Goal: Task Accomplishment & Management: Manage account settings

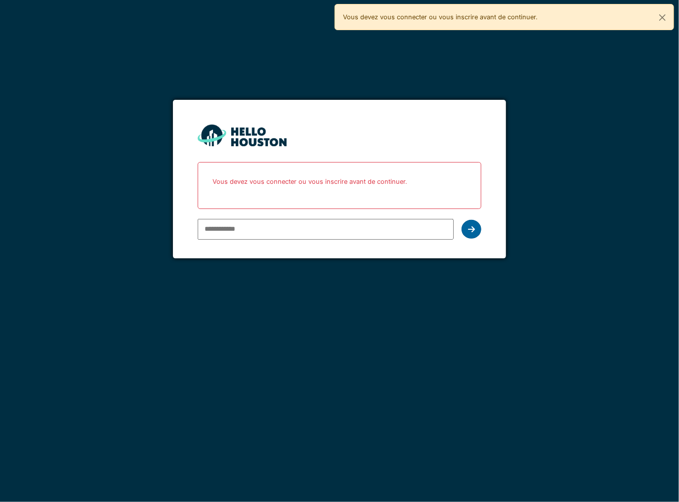
type input "**********"
click at [470, 222] on div at bounding box center [471, 229] width 20 height 19
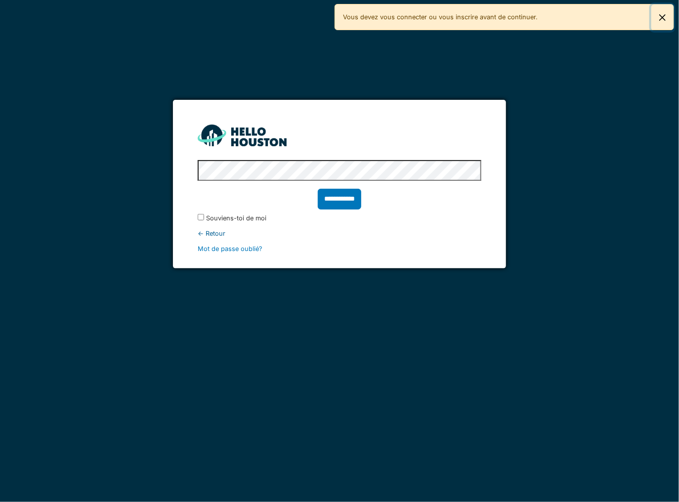
click at [664, 18] on button "Fermer" at bounding box center [662, 17] width 22 height 26
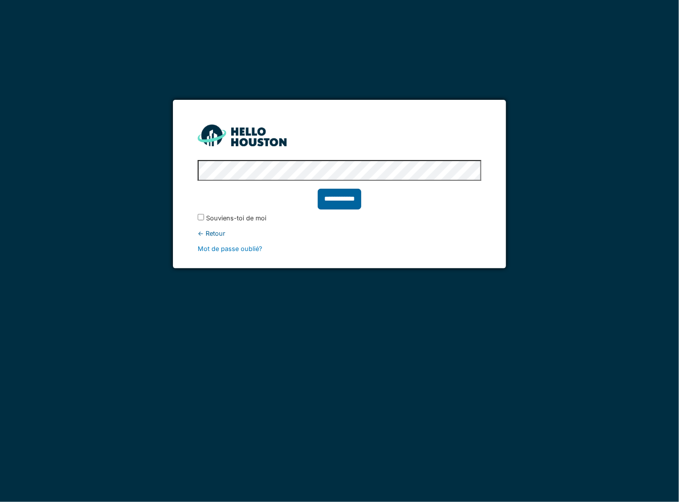
click at [353, 196] on input "**********" at bounding box center [339, 199] width 43 height 21
type input "******"
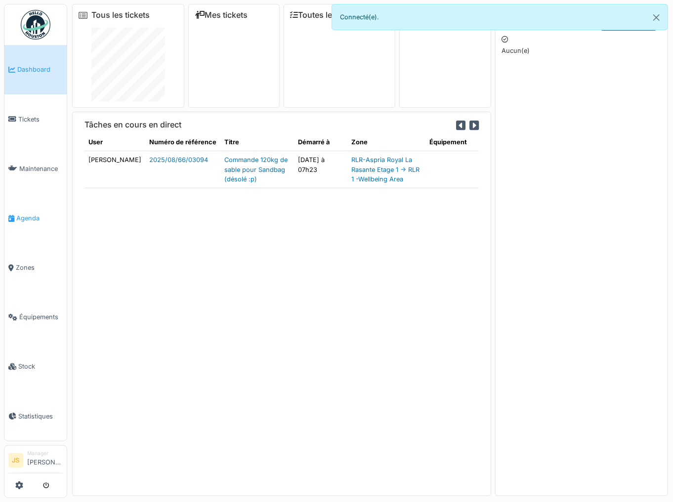
click at [38, 213] on span "Agenda" at bounding box center [39, 217] width 46 height 9
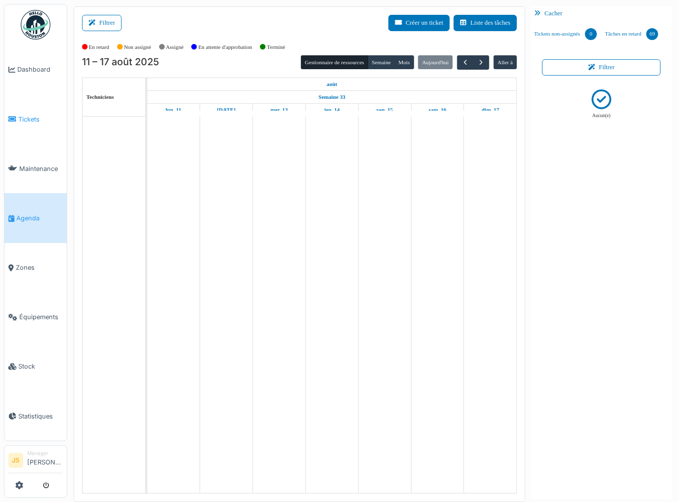
click at [28, 119] on span "Tickets" at bounding box center [40, 119] width 44 height 9
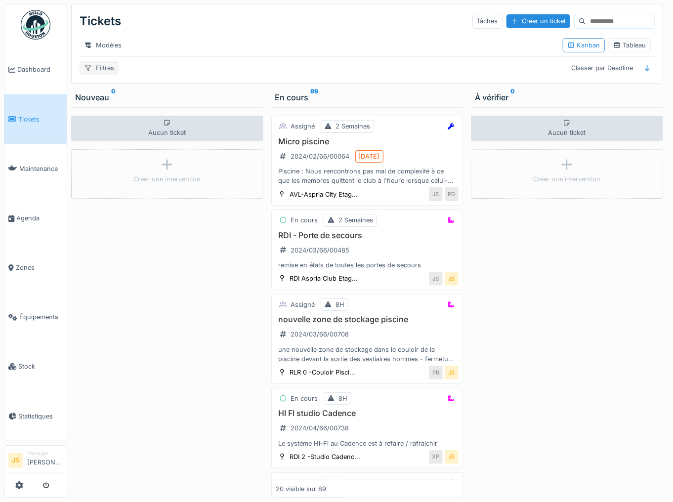
click at [101, 69] on div "Filtres" at bounding box center [99, 68] width 39 height 14
click at [348, 23] on div "Tickets Tâches Créer un ticket" at bounding box center [367, 21] width 575 height 26
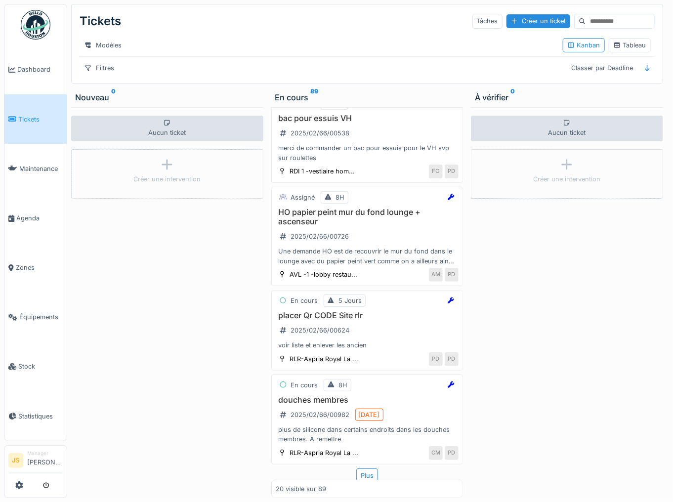
scroll to position [1559, 0]
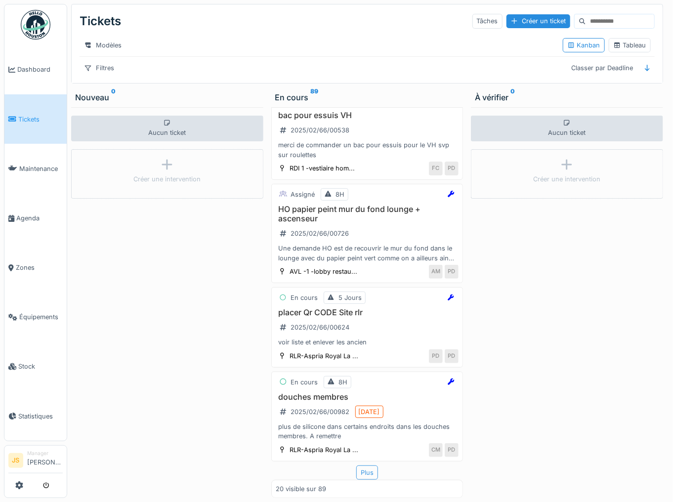
click at [363, 476] on div "Plus" at bounding box center [367, 472] width 22 height 14
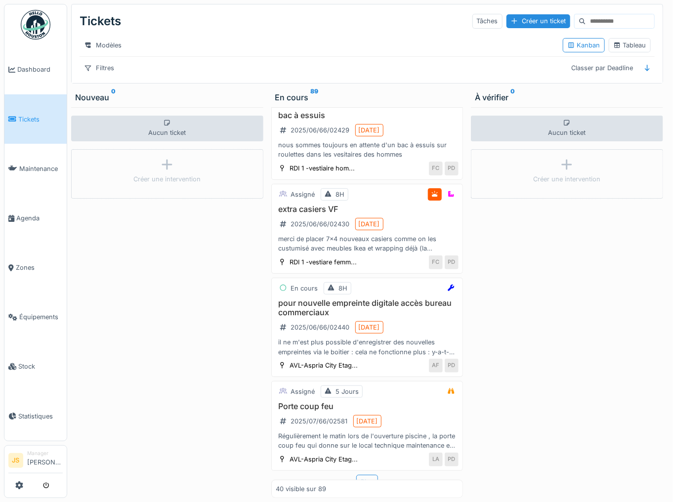
scroll to position [3425, 0]
click at [362, 476] on div "Plus" at bounding box center [367, 481] width 22 height 14
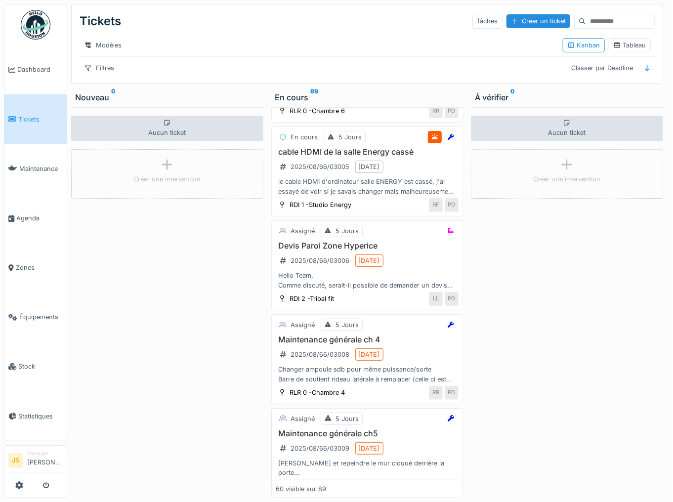
scroll to position [5245, 0]
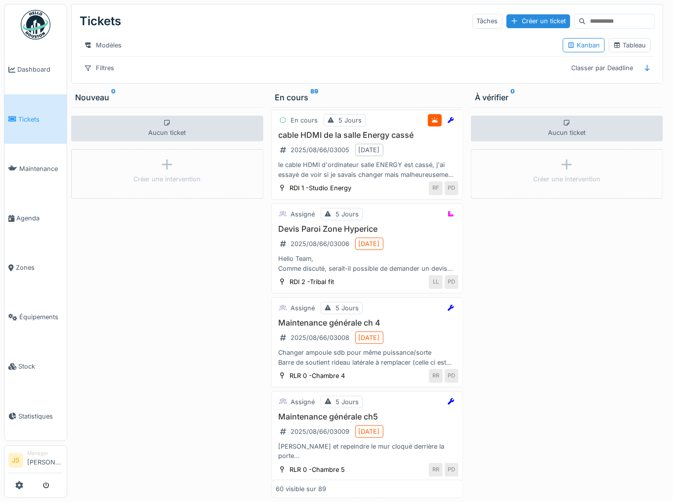
click at [362, 485] on div "Plus" at bounding box center [367, 492] width 22 height 14
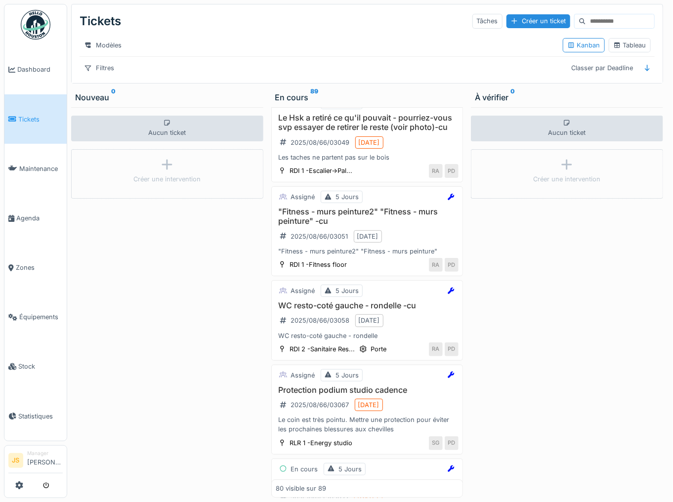
scroll to position [6193, 0]
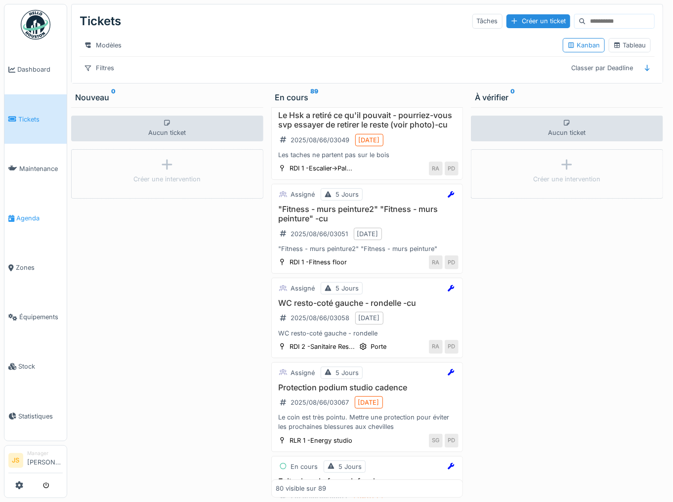
click at [18, 214] on span "Agenda" at bounding box center [39, 217] width 46 height 9
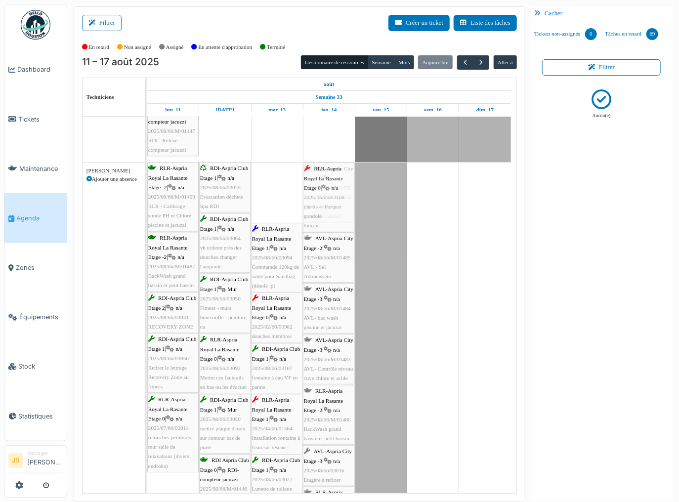
drag, startPoint x: 275, startPoint y: 194, endPoint x: 325, endPoint y: 198, distance: 50.0
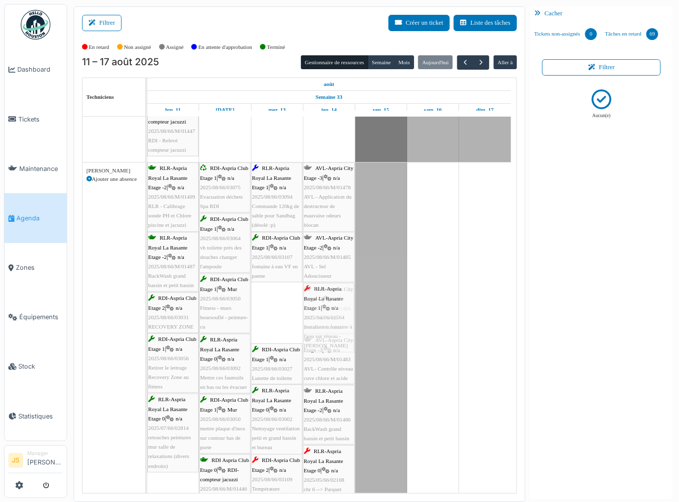
drag, startPoint x: 268, startPoint y: 303, endPoint x: 308, endPoint y: 304, distance: 40.0
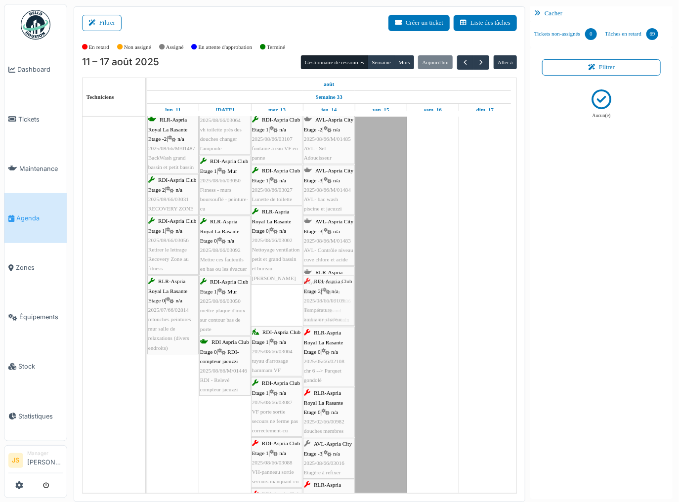
drag, startPoint x: 277, startPoint y: 294, endPoint x: 312, endPoint y: 293, distance: 34.6
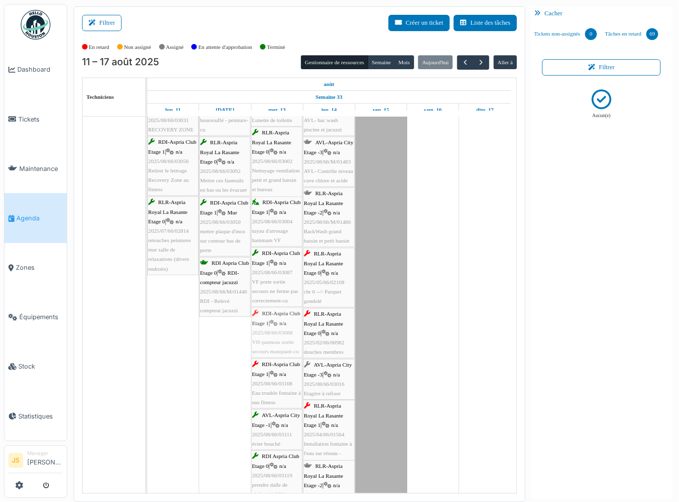
drag, startPoint x: 282, startPoint y: 315, endPoint x: 320, endPoint y: 321, distance: 39.0
drag, startPoint x: 289, startPoint y: 328, endPoint x: 328, endPoint y: 326, distance: 39.1
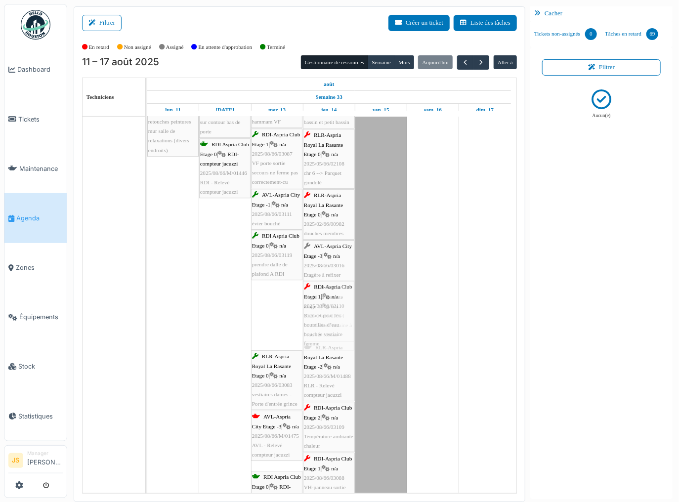
drag, startPoint x: 281, startPoint y: 322, endPoint x: 310, endPoint y: 321, distance: 29.2
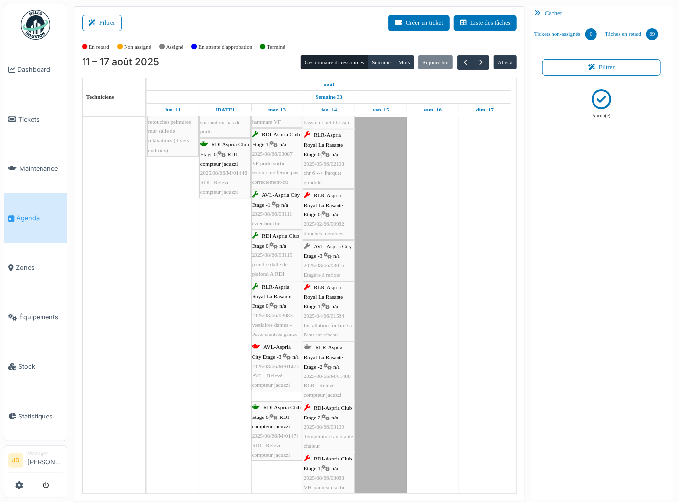
click at [267, 366] on div "AVL-Aspria City Etage -3 | n/a 2025/08/66/M/01475 AVL - Relevé compteur jacuzzi" at bounding box center [276, 365] width 49 height 47
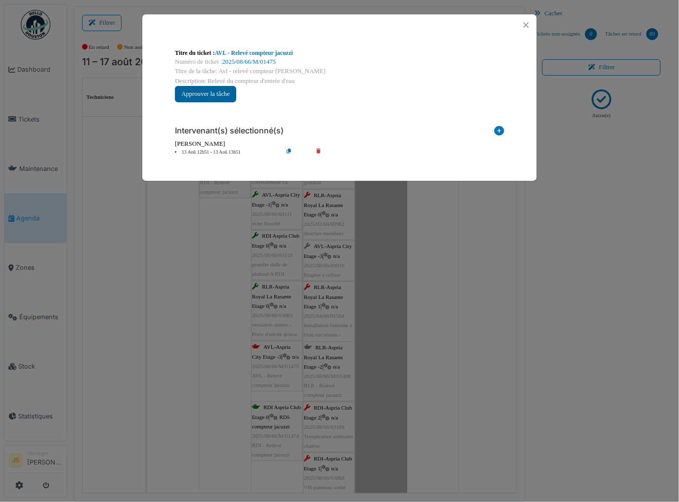
click at [225, 95] on button "Approuver la tâche" at bounding box center [205, 94] width 61 height 16
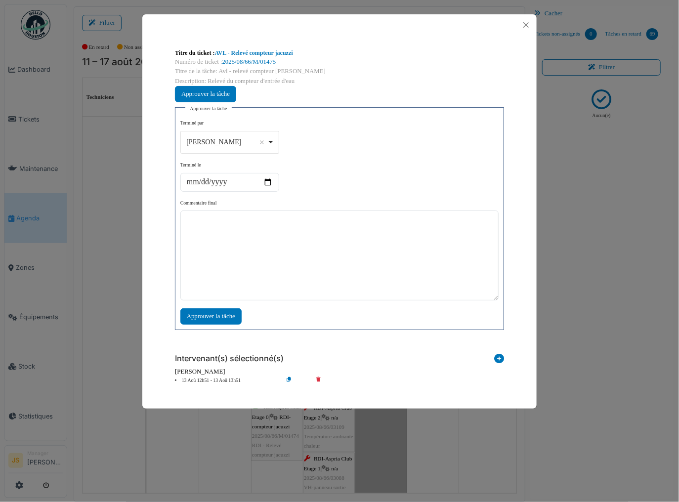
click at [273, 140] on div "[PERSON_NAME] Remove item" at bounding box center [229, 142] width 90 height 14
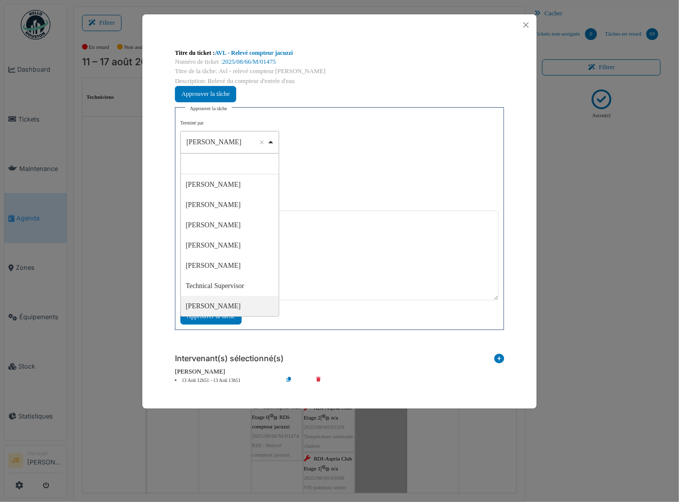
select select "****"
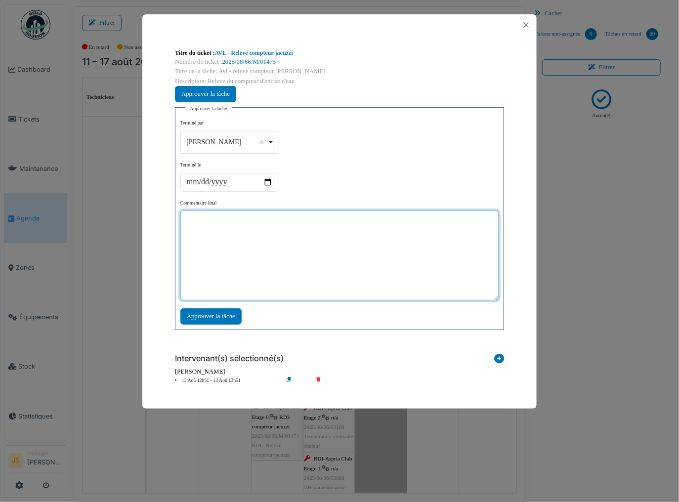
click at [276, 269] on textarea at bounding box center [339, 255] width 318 height 90
type textarea "**"
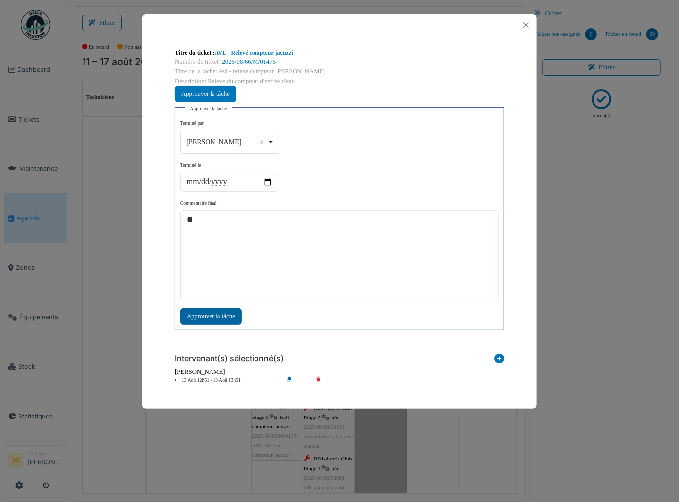
click at [223, 319] on div "Approuver la tâche" at bounding box center [210, 316] width 61 height 16
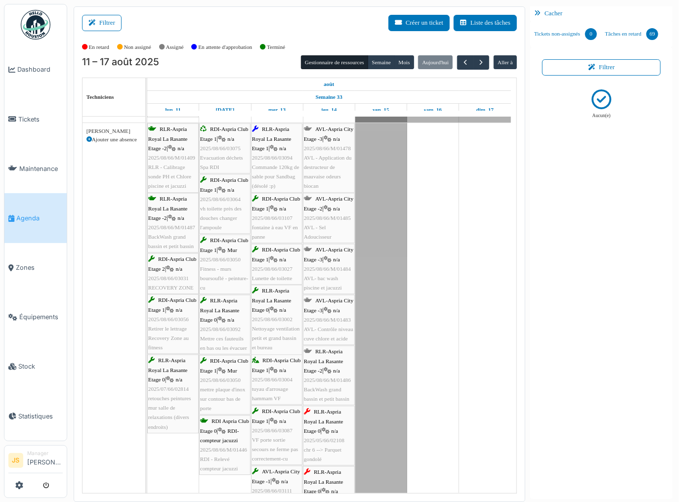
drag, startPoint x: 323, startPoint y: 278, endPoint x: 387, endPoint y: 276, distance: 63.7
drag, startPoint x: 326, startPoint y: 260, endPoint x: 413, endPoint y: 262, distance: 87.0
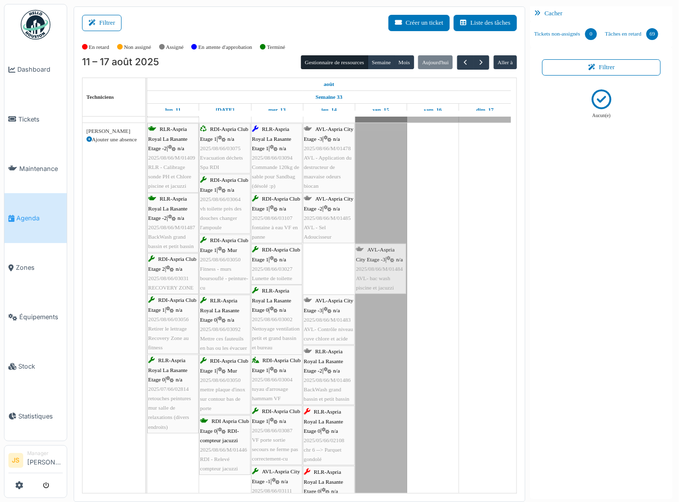
drag, startPoint x: 335, startPoint y: 275, endPoint x: 406, endPoint y: 275, distance: 70.1
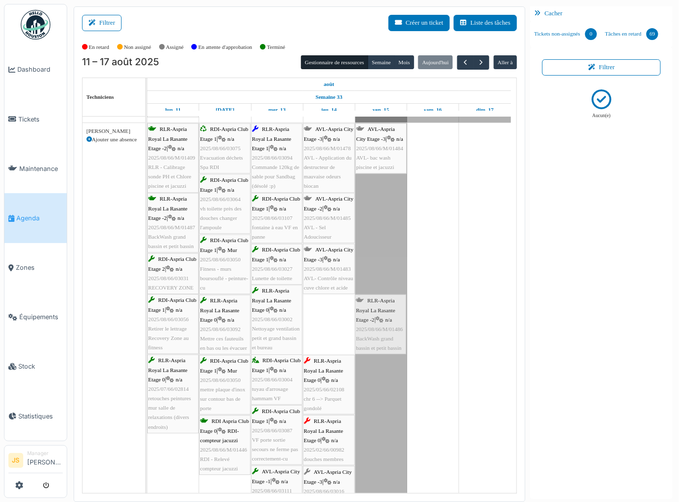
drag, startPoint x: 336, startPoint y: 318, endPoint x: 365, endPoint y: 318, distance: 29.1
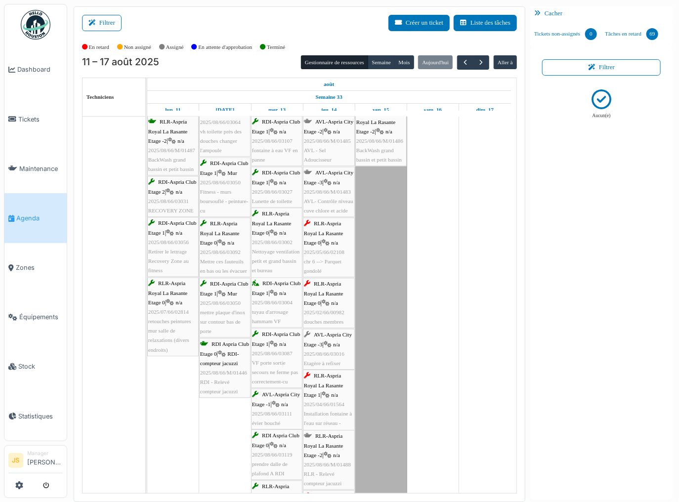
scroll to position [2764, 0]
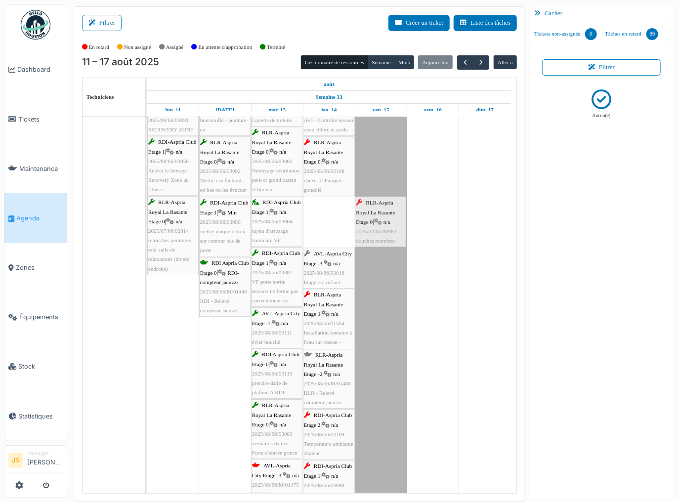
drag, startPoint x: 320, startPoint y: 225, endPoint x: 353, endPoint y: 225, distance: 33.1
drag, startPoint x: 325, startPoint y: 215, endPoint x: 393, endPoint y: 219, distance: 67.8
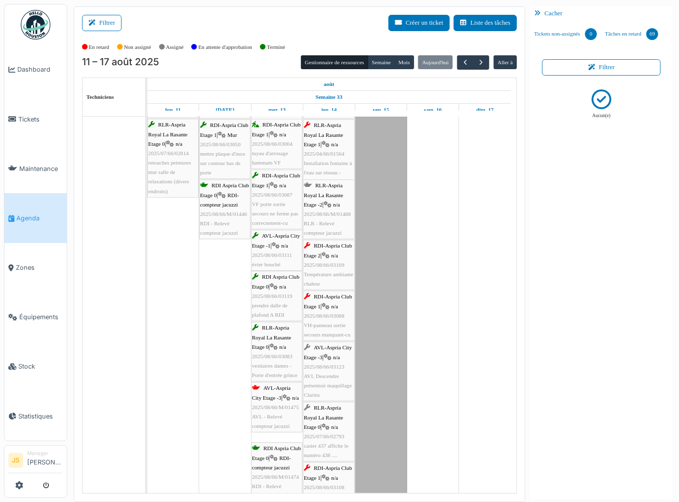
scroll to position [2924, 0]
click at [331, 274] on span "Température ambiante chaleur" at bounding box center [328, 277] width 49 height 15
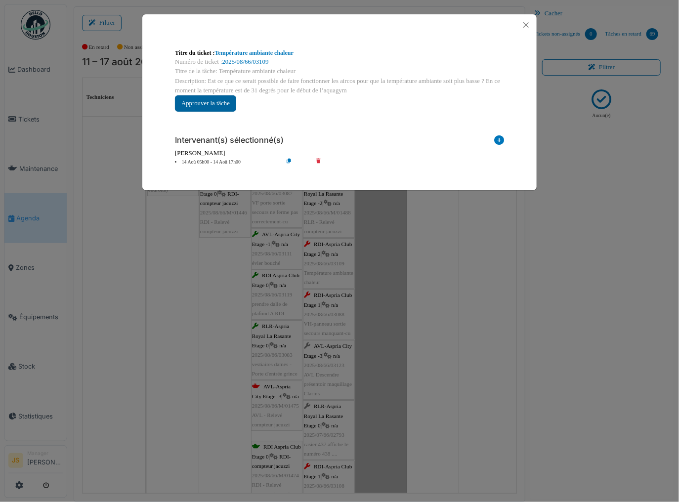
click at [218, 101] on button "Approuver la tâche" at bounding box center [205, 103] width 61 height 16
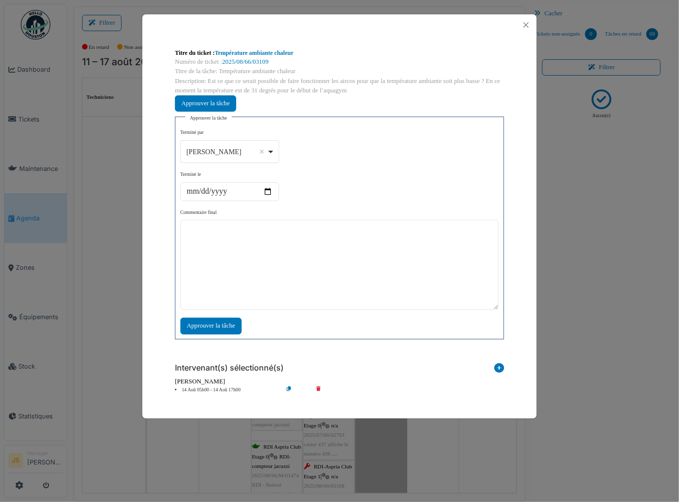
click at [271, 150] on div "[PERSON_NAME] Remove item" at bounding box center [229, 152] width 90 height 14
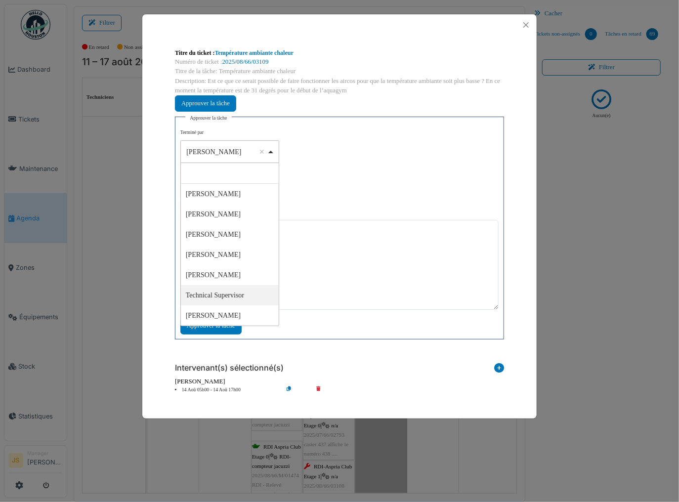
select select "****"
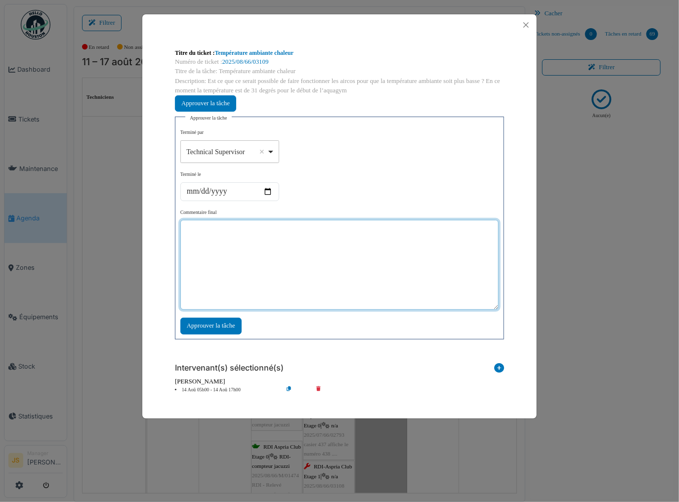
click at [240, 267] on textarea at bounding box center [339, 265] width 318 height 90
click at [301, 231] on textarea "**********" at bounding box center [339, 265] width 318 height 90
type textarea "**********"
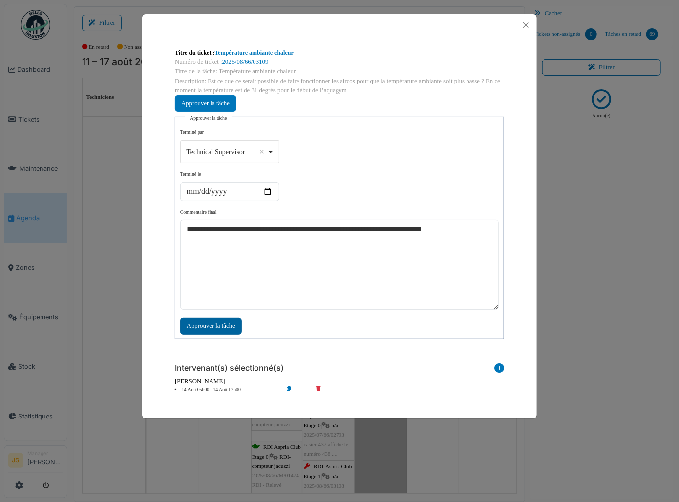
click at [215, 325] on div "Approuver la tâche" at bounding box center [210, 326] width 61 height 16
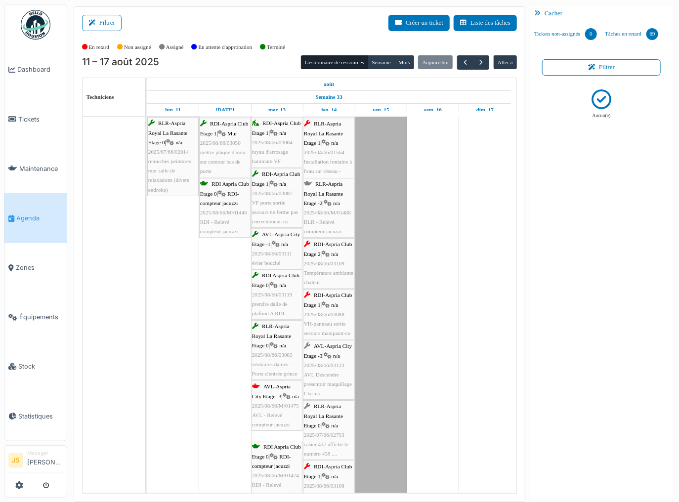
drag, startPoint x: 324, startPoint y: 265, endPoint x: 275, endPoint y: 265, distance: 48.9
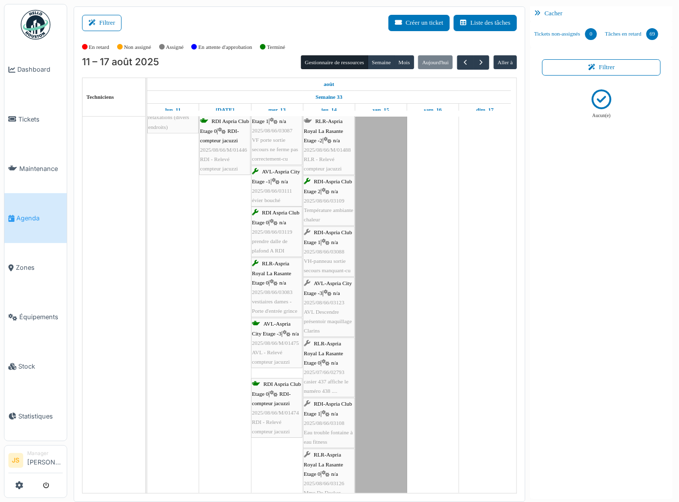
scroll to position [3003, 0]
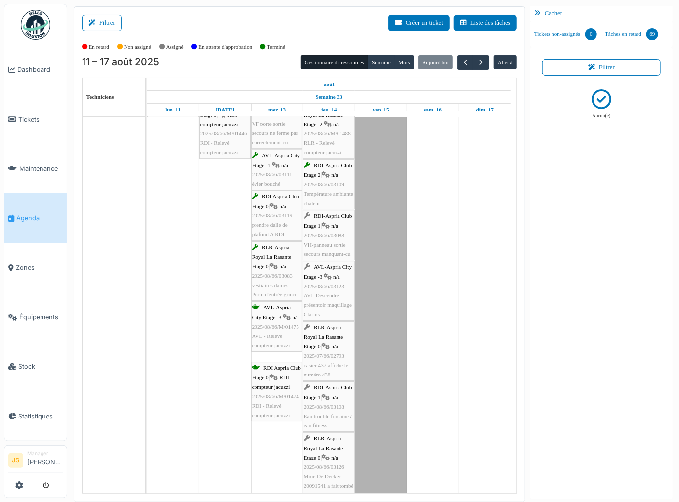
click at [328, 409] on div "RDI-Aspria Club Etage 1 | n/a 2025/08/66/03108 Eau trouble fontaine à eau fitne…" at bounding box center [329, 406] width 50 height 47
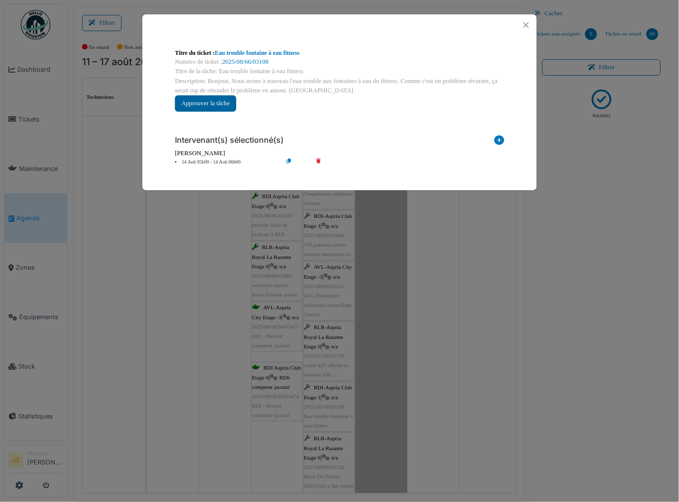
click at [210, 104] on button "Approuver la tâche" at bounding box center [205, 103] width 61 height 16
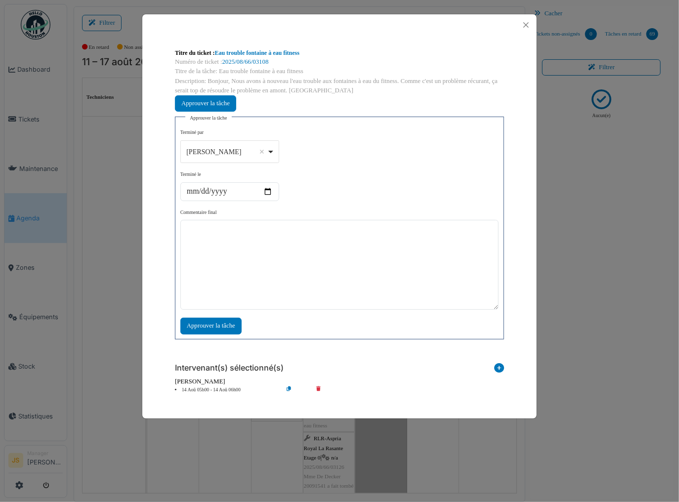
click at [273, 149] on div "[PERSON_NAME] Remove item" at bounding box center [229, 152] width 90 height 14
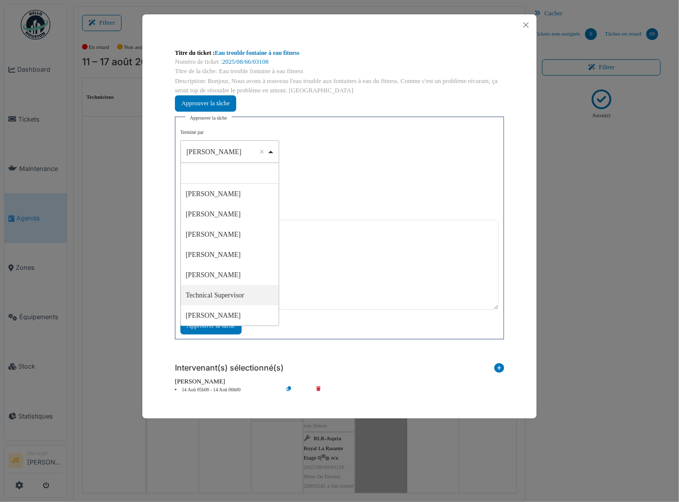
select select "****"
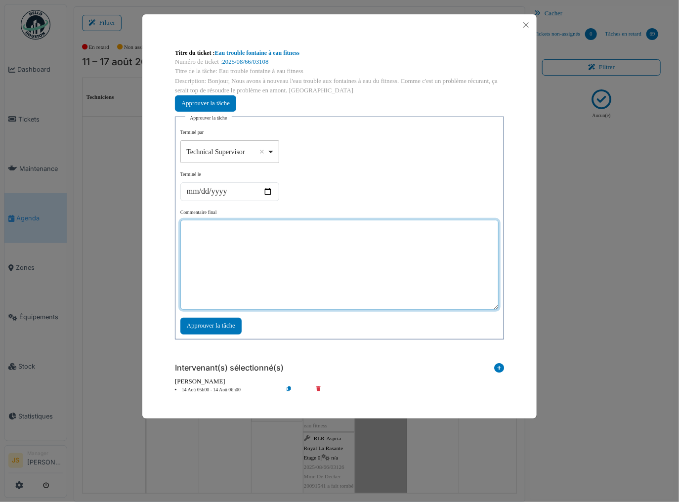
click at [245, 271] on textarea at bounding box center [339, 265] width 318 height 90
type textarea "**"
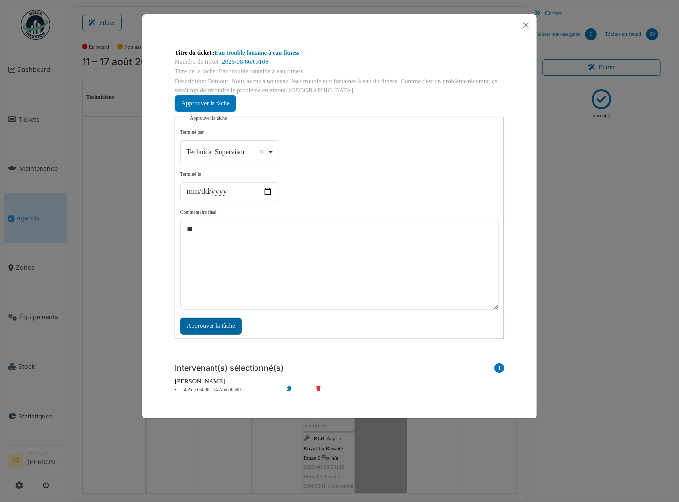
click at [227, 328] on div "Approuver la tâche" at bounding box center [210, 326] width 61 height 16
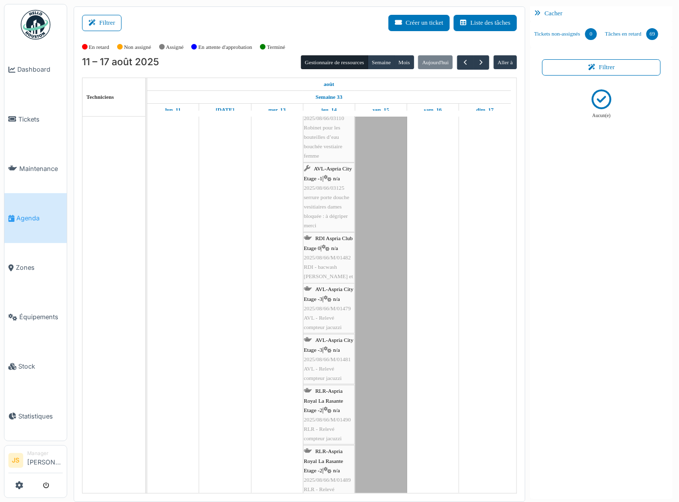
scroll to position [3636, 0]
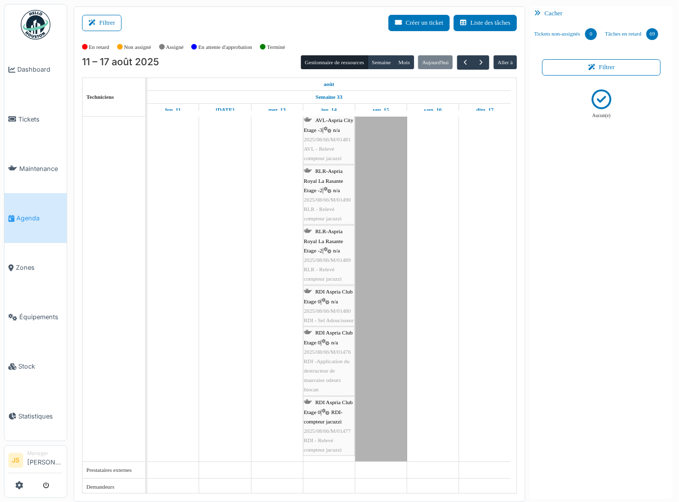
click at [320, 422] on span "RDI-compteur jacuzzi" at bounding box center [323, 416] width 39 height 15
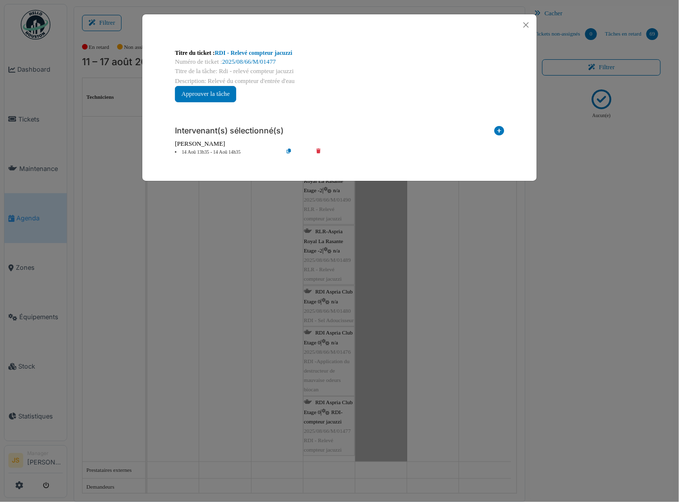
click at [319, 150] on icon at bounding box center [325, 152] width 28 height 7
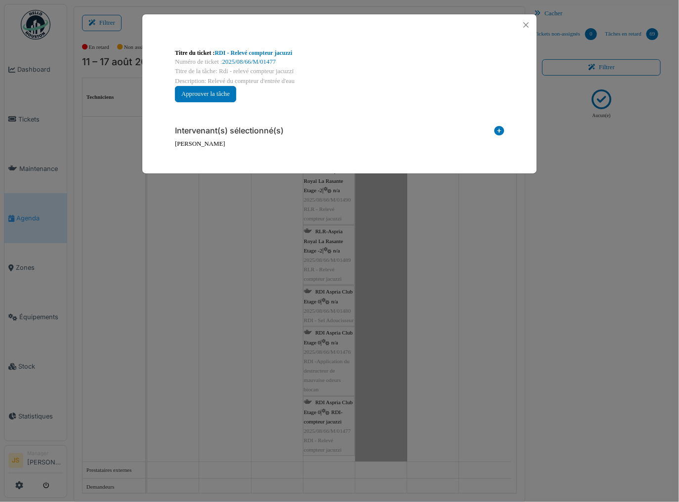
click at [497, 131] on icon at bounding box center [499, 132] width 10 height 13
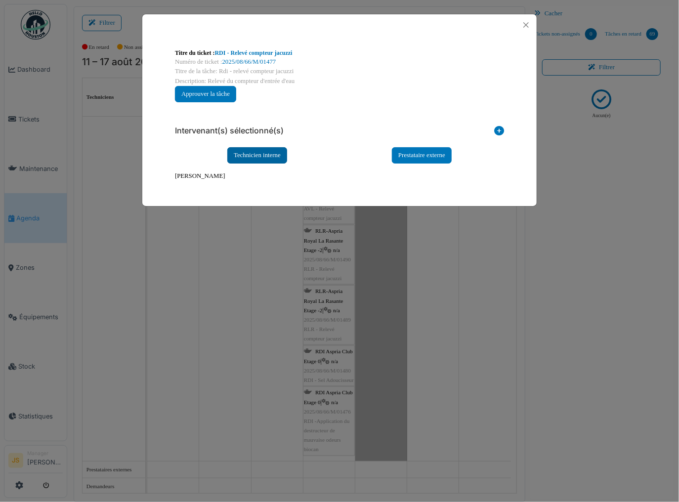
click at [280, 152] on div "Technicien interne" at bounding box center [257, 155] width 60 height 16
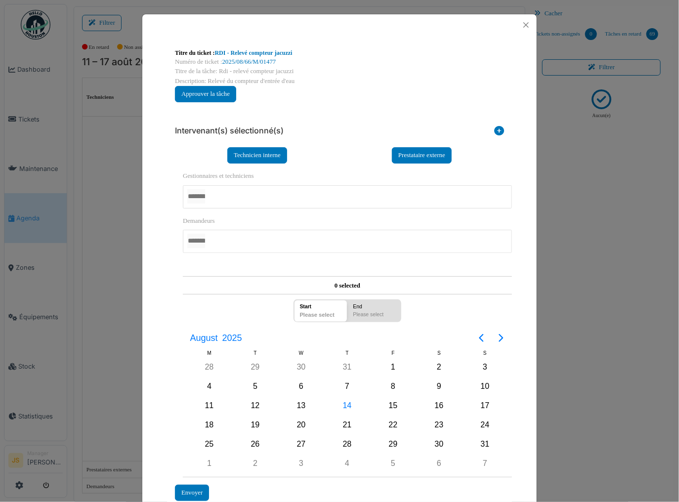
click at [243, 199] on div at bounding box center [347, 196] width 329 height 23
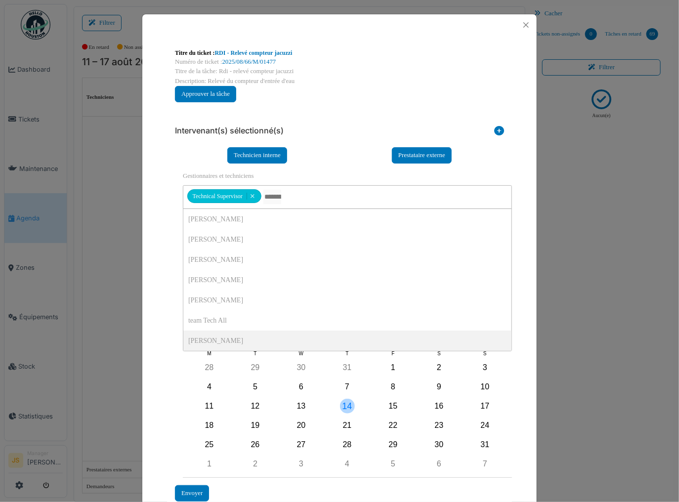
click at [344, 402] on div "14" at bounding box center [347, 406] width 15 height 15
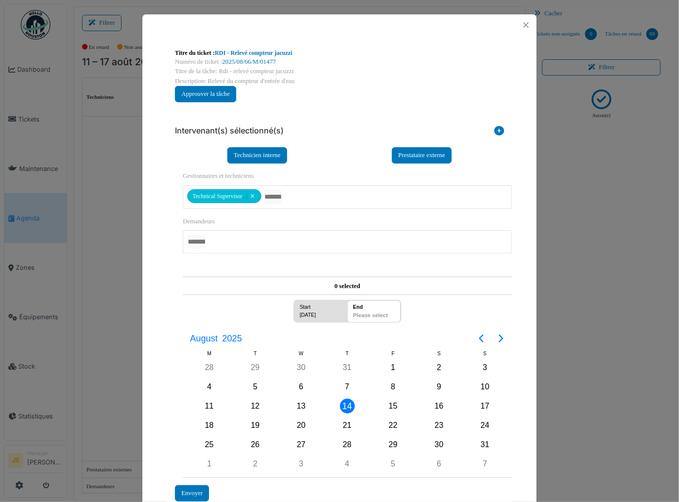
drag, startPoint x: 344, startPoint y: 402, endPoint x: 330, endPoint y: 412, distance: 17.4
click at [344, 403] on div "14" at bounding box center [347, 406] width 15 height 15
click at [194, 486] on div "Envoyer" at bounding box center [192, 493] width 34 height 16
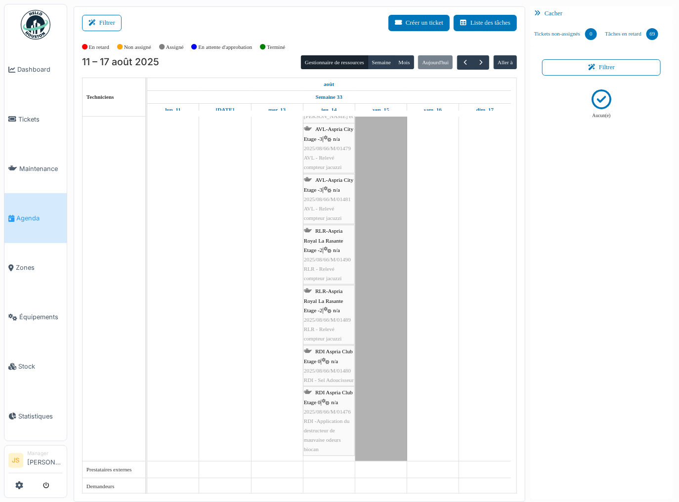
click at [333, 370] on span "2025/08/66/M/01480" at bounding box center [327, 371] width 47 height 6
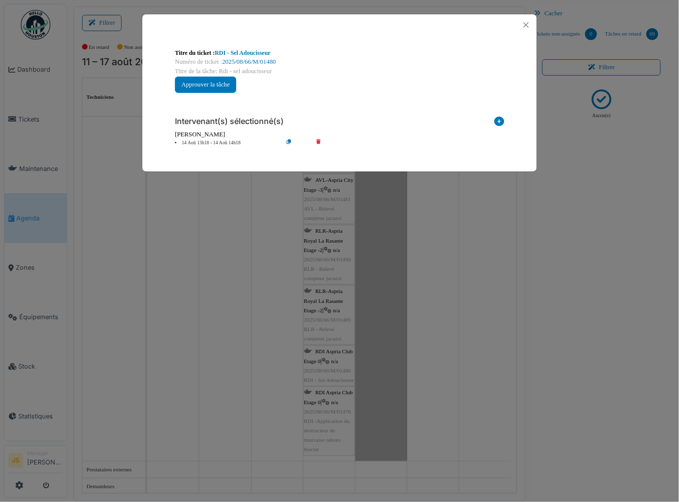
click at [318, 142] on icon at bounding box center [325, 142] width 28 height 7
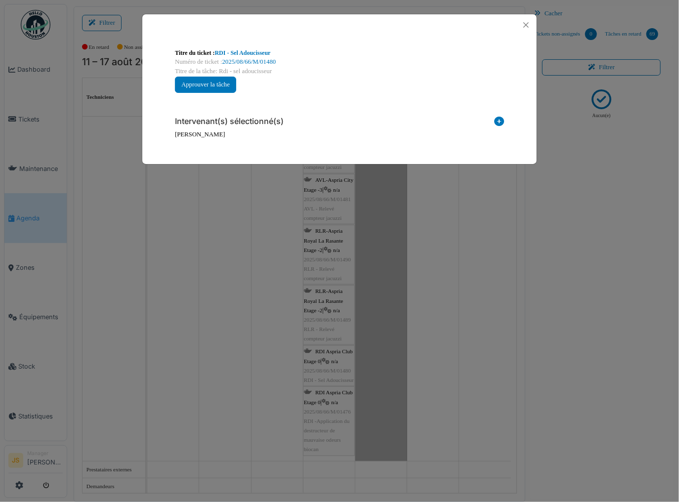
click at [498, 121] on icon at bounding box center [499, 123] width 10 height 13
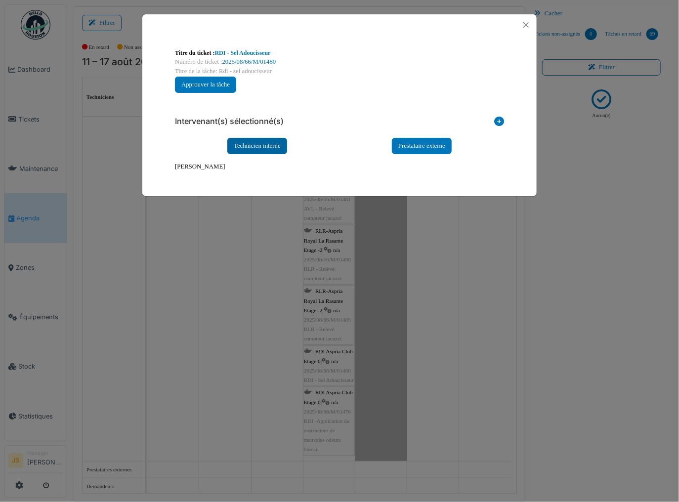
click at [263, 144] on div "Technicien interne" at bounding box center [257, 146] width 60 height 16
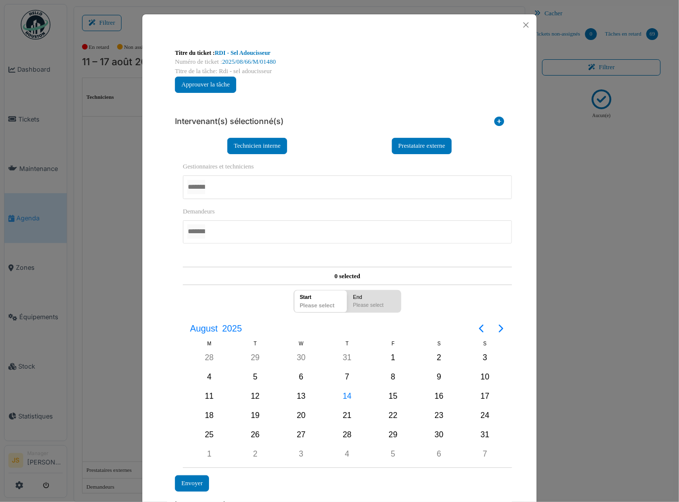
click at [221, 184] on div at bounding box center [347, 186] width 329 height 23
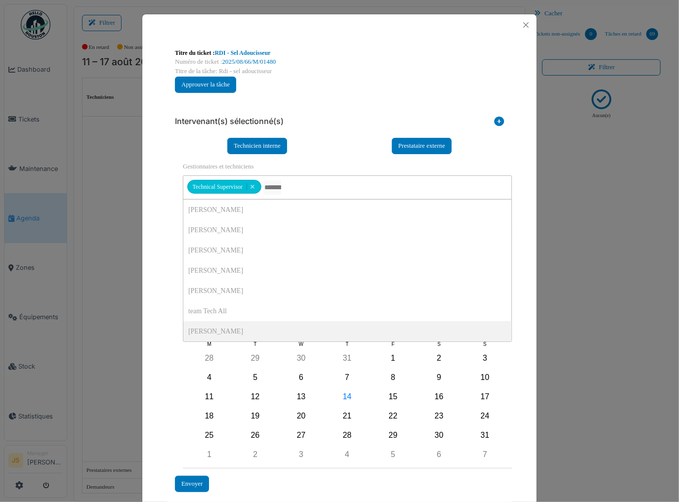
drag, startPoint x: 168, startPoint y: 341, endPoint x: 249, endPoint y: 360, distance: 83.5
click at [170, 342] on div "**********" at bounding box center [339, 315] width 339 height 322
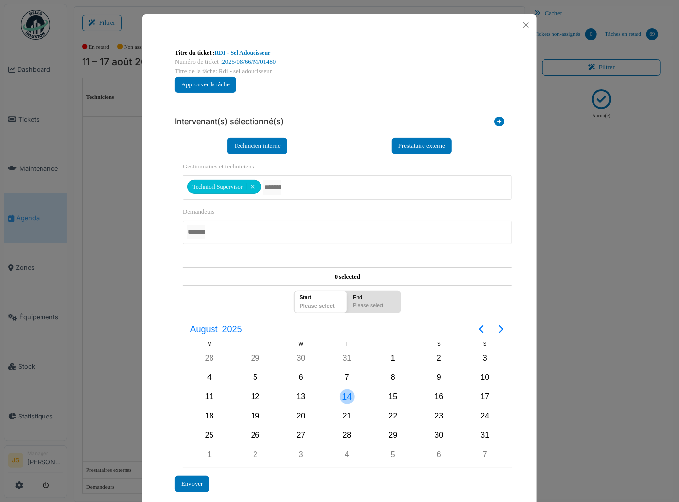
click at [346, 393] on div "14" at bounding box center [347, 396] width 15 height 15
click at [189, 479] on div "Envoyer" at bounding box center [192, 484] width 34 height 16
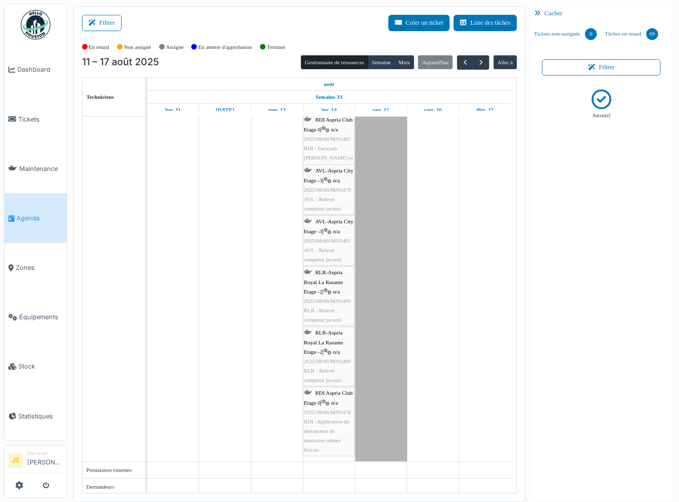
click at [327, 426] on div "RDI Aspria Club Etage 0 | n/a 2025/08/66/M/01476 RDI -Application du destructeu…" at bounding box center [329, 421] width 50 height 66
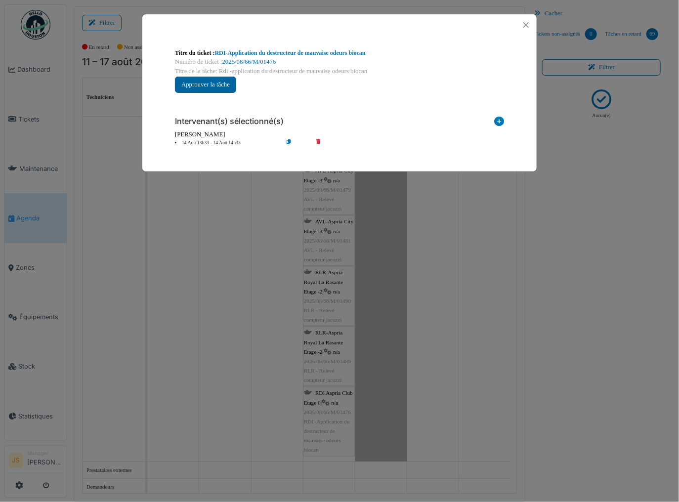
click at [218, 84] on button "Approuver la tâche" at bounding box center [205, 85] width 61 height 16
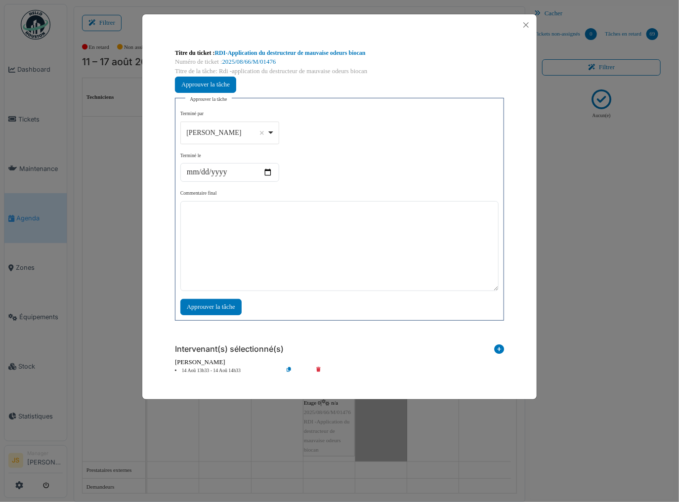
click at [271, 131] on div "[PERSON_NAME] Remove item" at bounding box center [229, 132] width 90 height 14
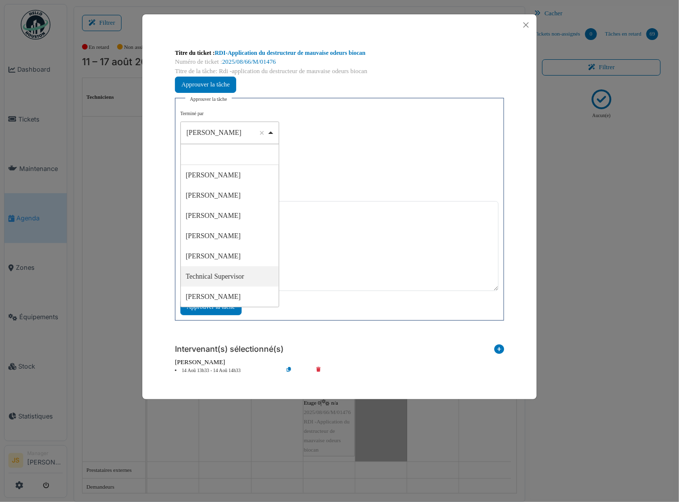
select select "****"
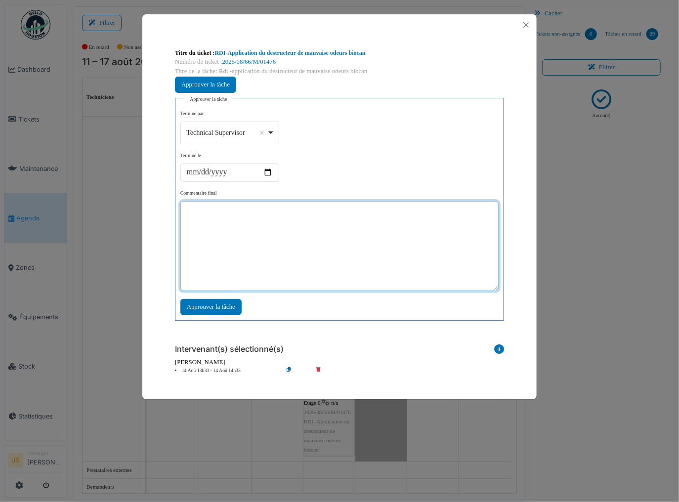
click at [282, 245] on textarea at bounding box center [339, 246] width 318 height 90
type textarea "**"
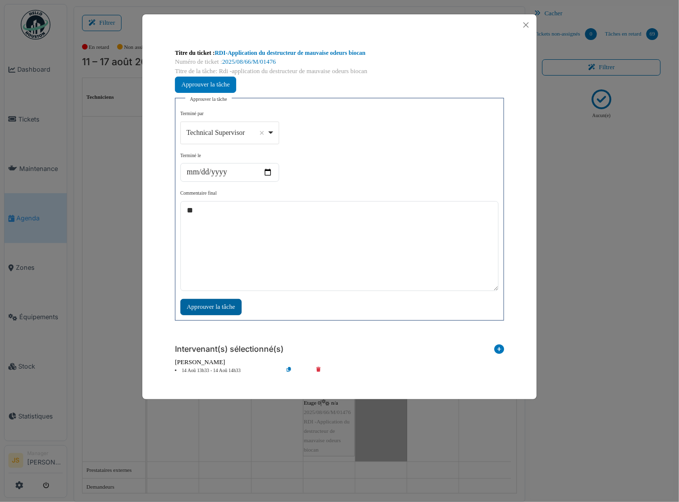
click at [215, 306] on div "Approuver la tâche" at bounding box center [210, 307] width 61 height 16
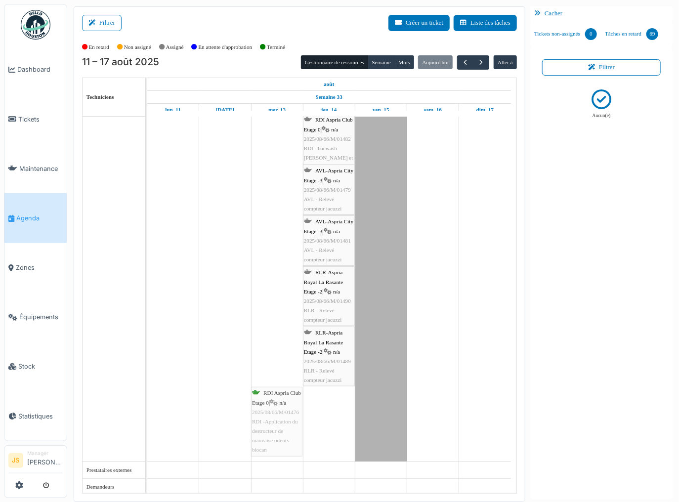
drag, startPoint x: 323, startPoint y: 413, endPoint x: 285, endPoint y: 419, distance: 38.9
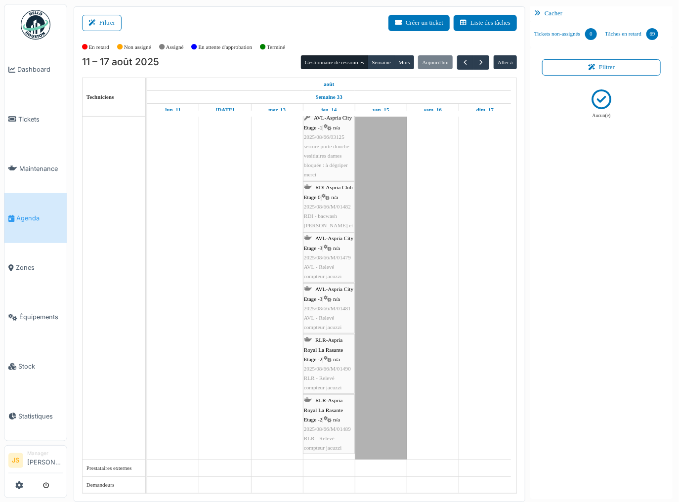
scroll to position [3671, 0]
click at [322, 311] on span "2025/08/66/M/01481" at bounding box center [327, 310] width 47 height 6
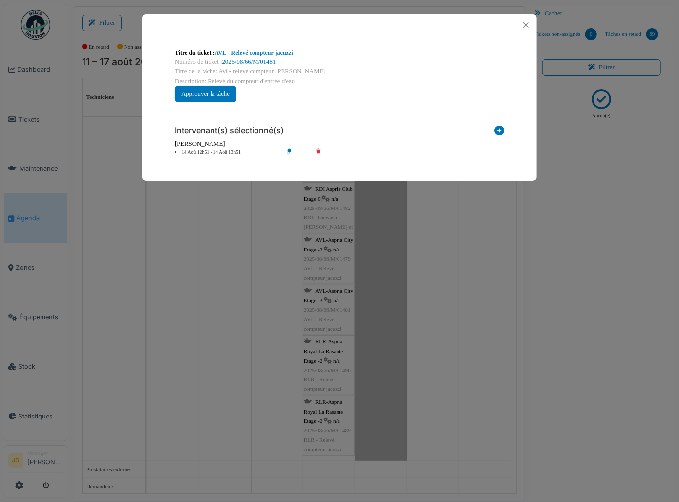
click at [318, 149] on icon at bounding box center [325, 152] width 28 height 7
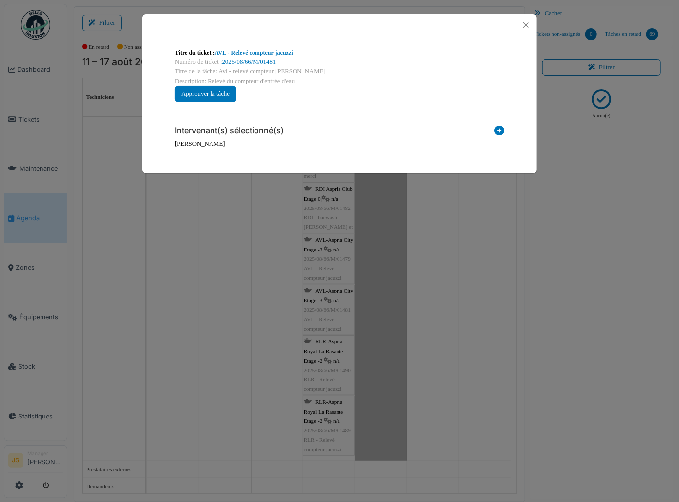
click at [498, 131] on icon at bounding box center [499, 132] width 10 height 13
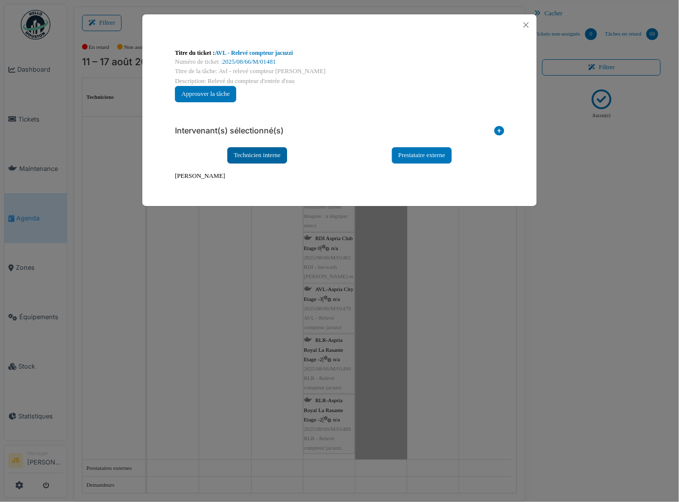
scroll to position [3620, 0]
click at [257, 156] on div "Technicien interne" at bounding box center [257, 155] width 60 height 16
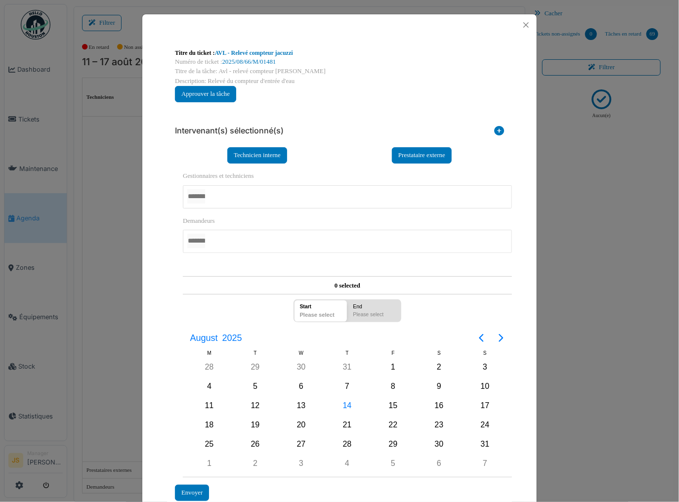
click at [241, 192] on div at bounding box center [347, 196] width 329 height 23
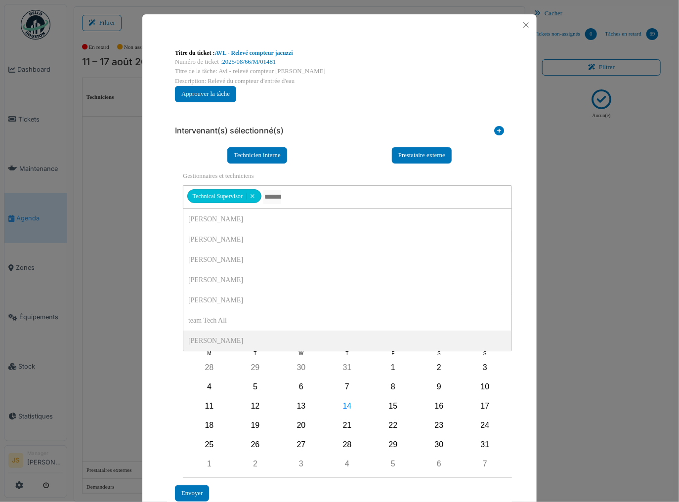
click at [160, 342] on div "**********" at bounding box center [339, 284] width 394 height 496
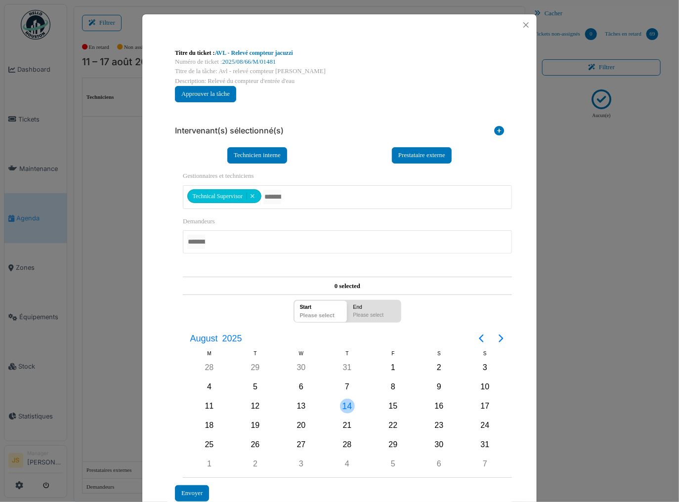
click at [348, 405] on div "14" at bounding box center [347, 406] width 15 height 15
click at [347, 405] on div "14" at bounding box center [347, 406] width 15 height 15
click at [186, 485] on div "Envoyer" at bounding box center [192, 493] width 34 height 16
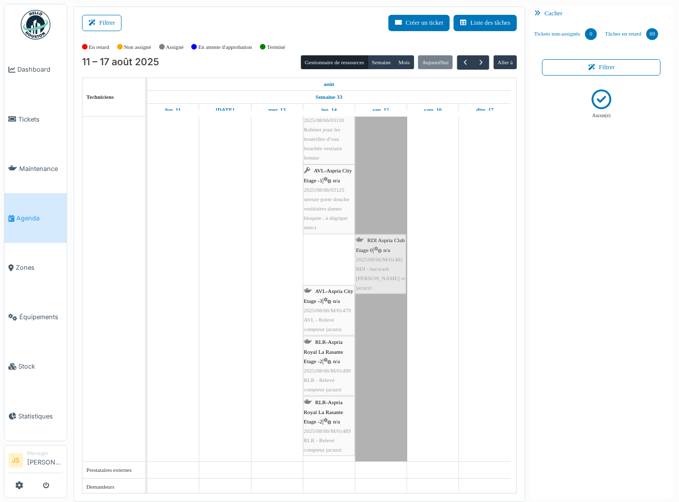
drag, startPoint x: 326, startPoint y: 262, endPoint x: 385, endPoint y: 266, distance: 59.4
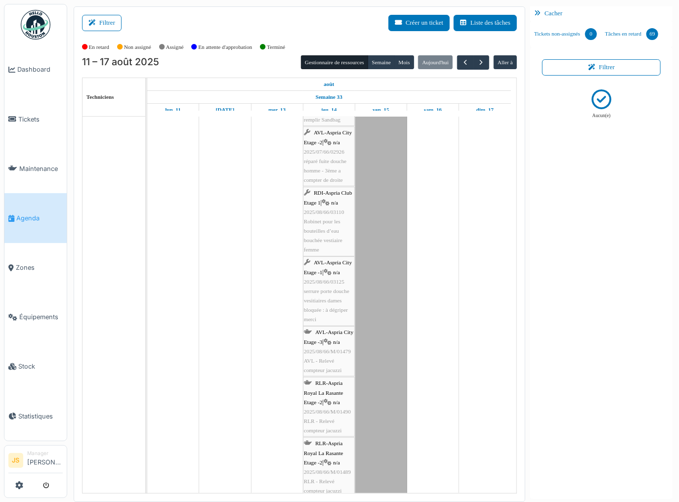
scroll to position [3491, 0]
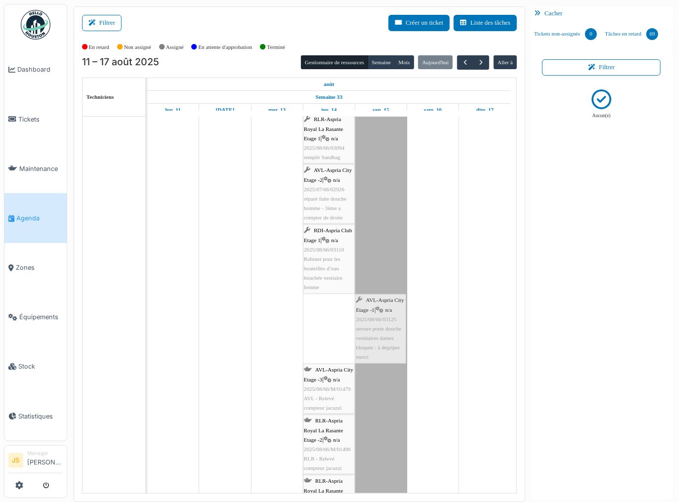
drag, startPoint x: 336, startPoint y: 330, endPoint x: 363, endPoint y: 330, distance: 26.7
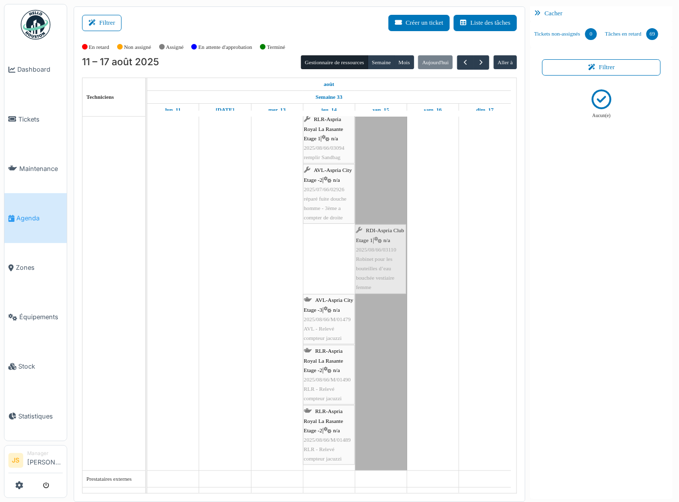
drag, startPoint x: 335, startPoint y: 268, endPoint x: 364, endPoint y: 268, distance: 29.1
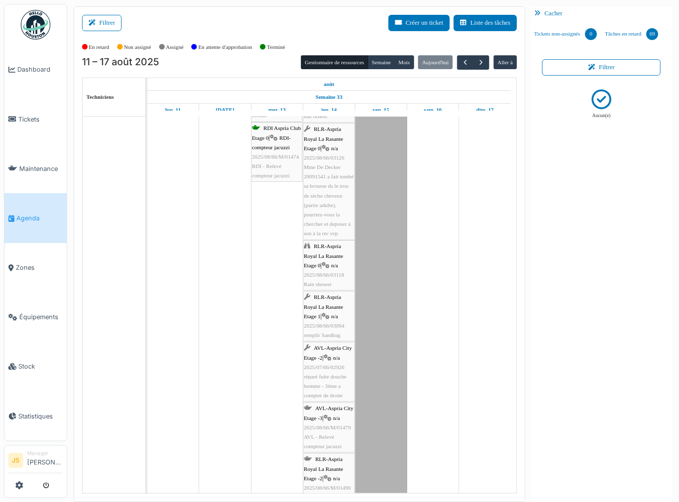
scroll to position [3312, 0]
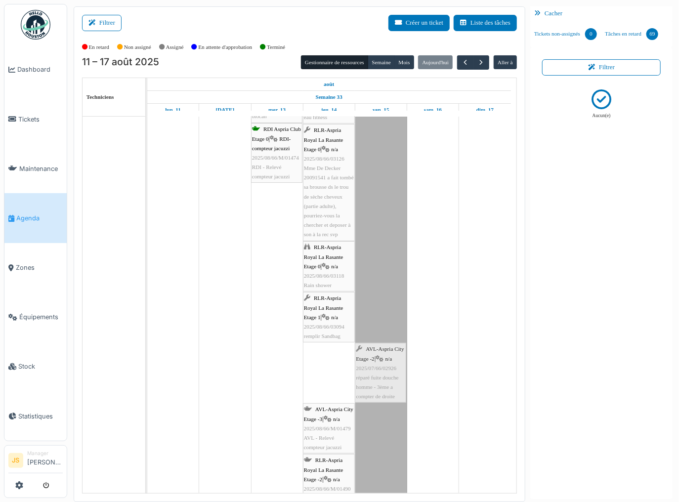
drag, startPoint x: 338, startPoint y: 383, endPoint x: 368, endPoint y: 379, distance: 29.9
click at [147, 378] on div "RLR-Aspria Royal La Rasante Etage -2 | n/a 2025/08/66/M/01409 RLR - Calibrage s…" at bounding box center [147, 39] width 0 height 1081
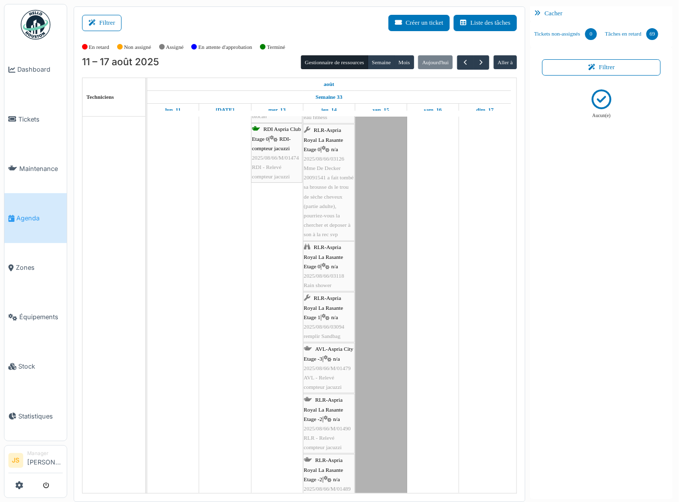
click at [330, 274] on span "2025/08/66/03118" at bounding box center [324, 276] width 41 height 6
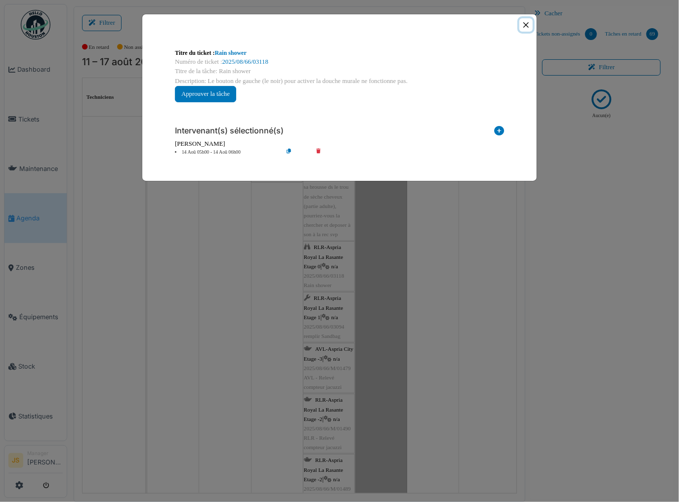
click at [528, 25] on button "Close" at bounding box center [525, 24] width 13 height 13
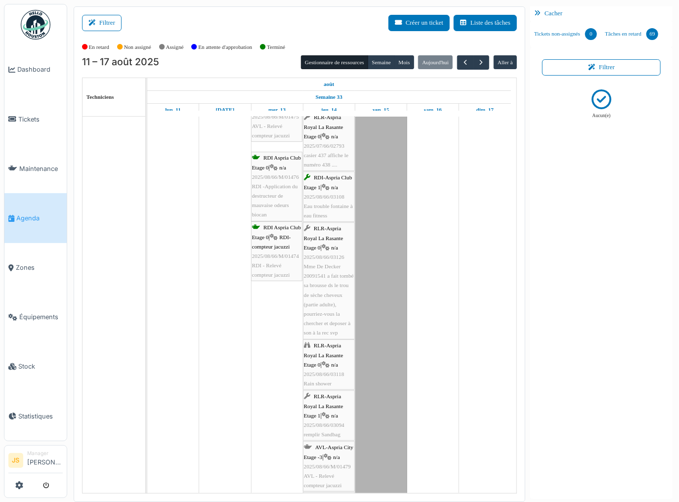
scroll to position [3169, 0]
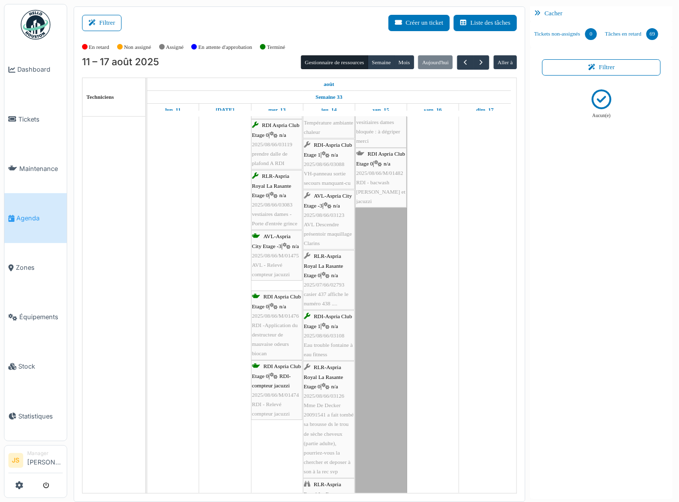
click at [336, 225] on span "AVL Descendre présentoir maquillage Clarins" at bounding box center [328, 233] width 48 height 25
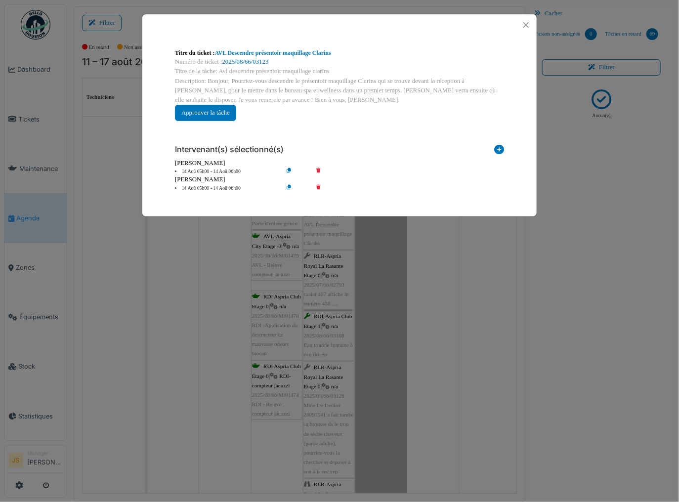
click at [201, 169] on li "14 Aoû 05h00 - 14 Aoû 06h00" at bounding box center [226, 171] width 113 height 7
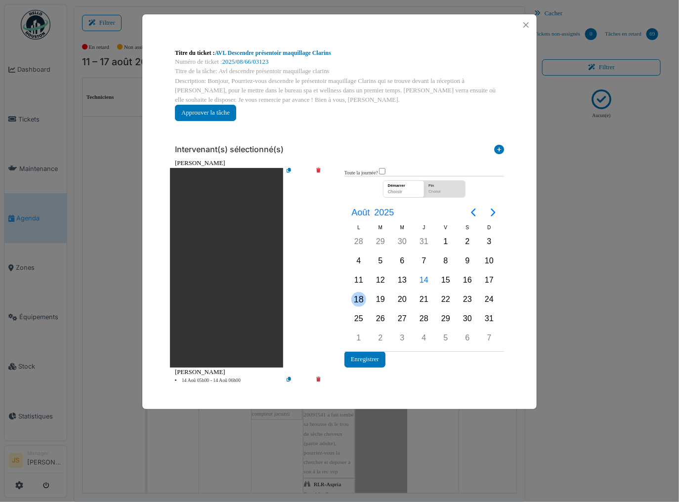
click at [358, 296] on div "18" at bounding box center [358, 299] width 15 height 15
click at [362, 356] on button "Enregistrer" at bounding box center [364, 359] width 41 height 16
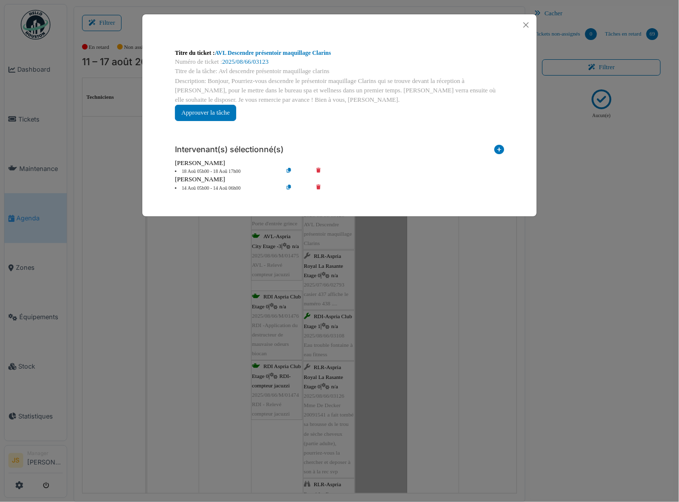
click at [204, 186] on li "14 Aoû 05h00 - 14 Aoû 06h00" at bounding box center [226, 188] width 113 height 7
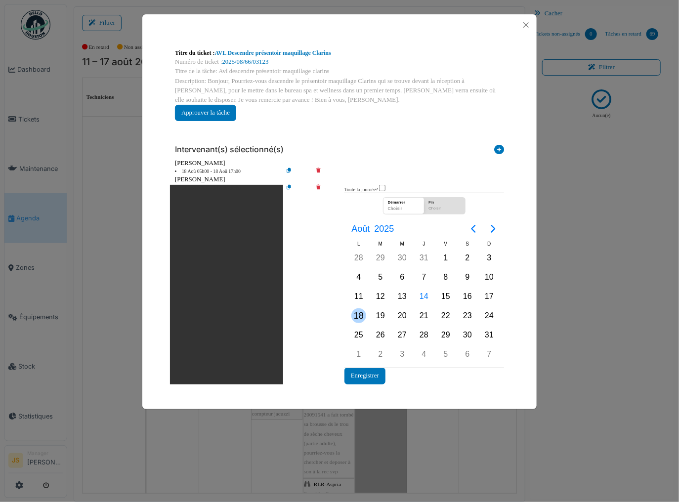
click at [360, 313] on div "18" at bounding box center [358, 315] width 15 height 15
click at [369, 376] on button "Enregistrer" at bounding box center [364, 376] width 41 height 16
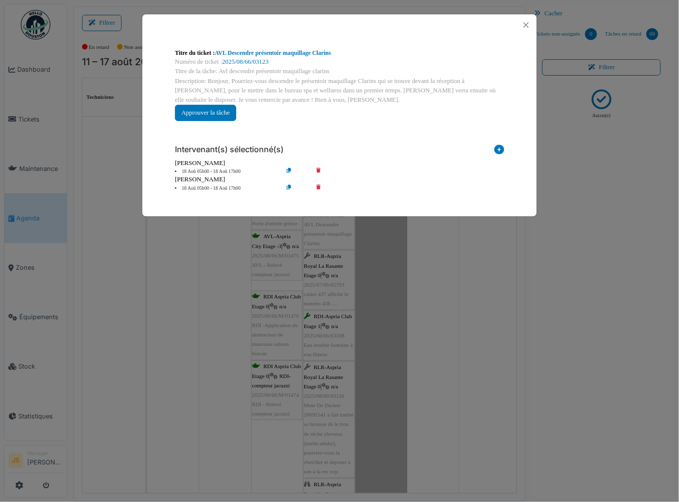
click at [436, 357] on div "**********" at bounding box center [339, 251] width 679 height 502
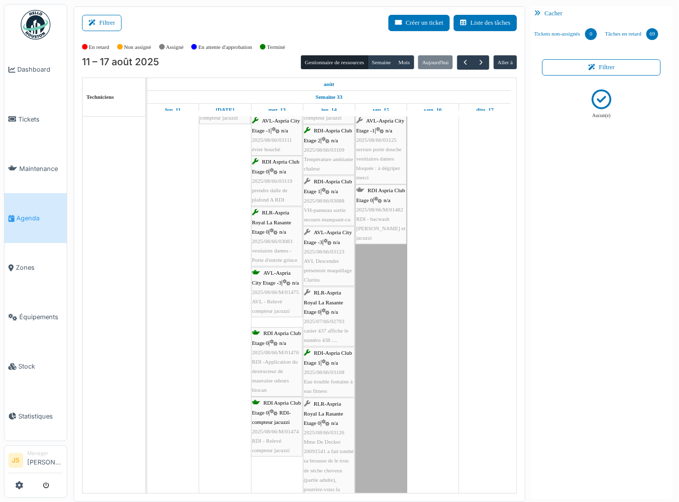
scroll to position [3035, 0]
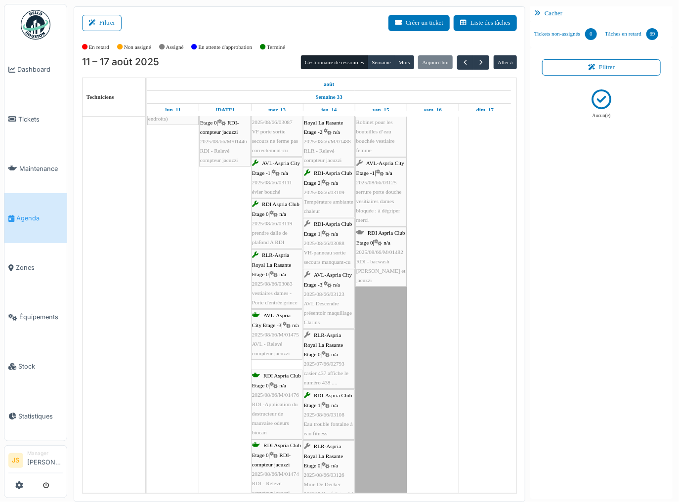
click at [328, 245] on div "RDI-Aspria Club Etage 1 | n/a 2025/08/66/03088 VH-panneau sortie secours manqua…" at bounding box center [329, 242] width 50 height 47
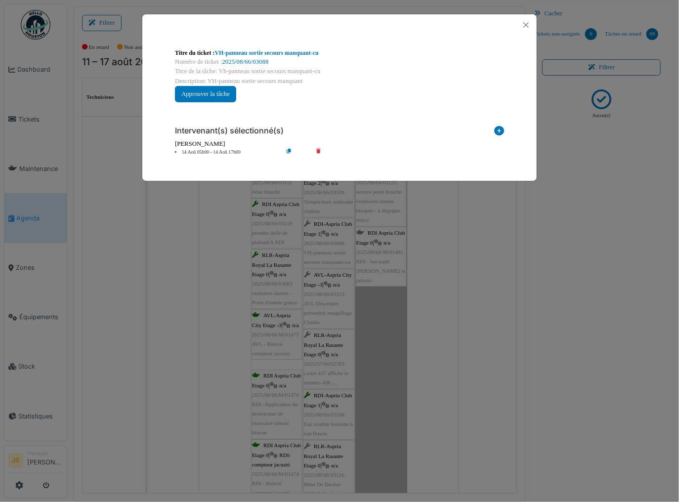
click at [223, 152] on li "14 Aoû 05h00 - 14 Aoû 17h00" at bounding box center [226, 152] width 113 height 7
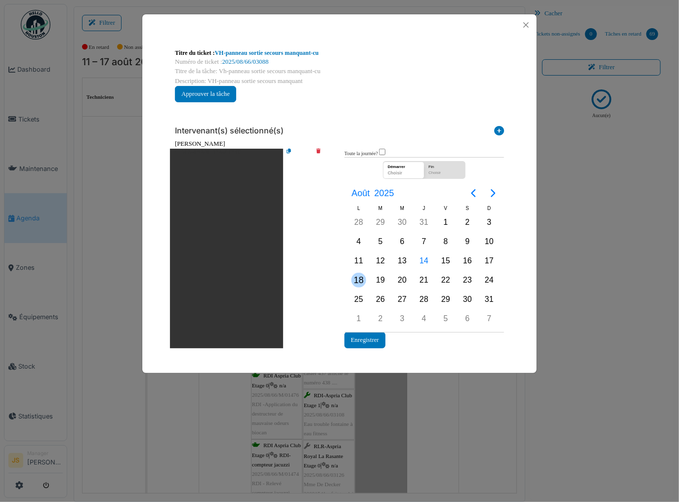
click at [359, 280] on div "18" at bounding box center [358, 280] width 15 height 15
click at [360, 278] on div "18" at bounding box center [358, 280] width 15 height 15
click at [373, 338] on button "Enregistrer" at bounding box center [364, 340] width 41 height 16
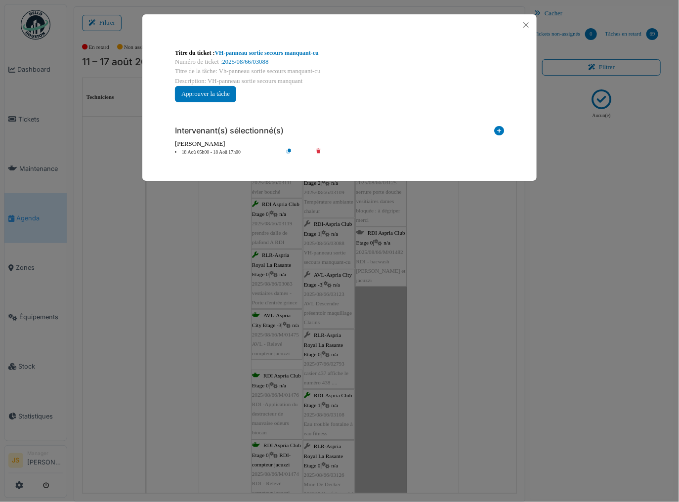
click at [426, 337] on div "**********" at bounding box center [339, 251] width 679 height 502
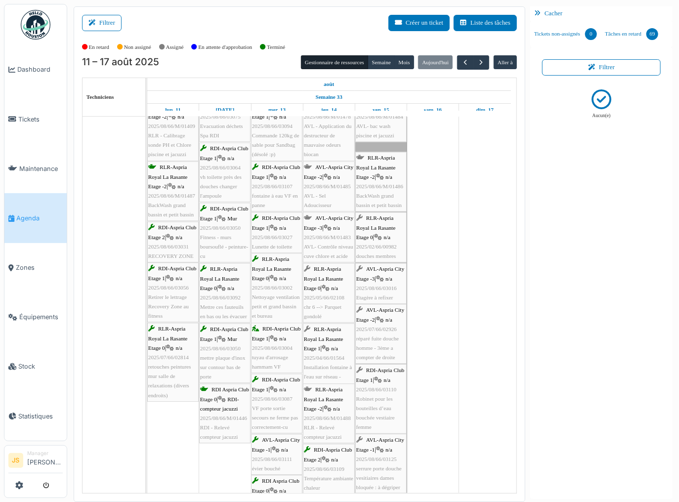
click at [329, 248] on span "AVL- Contrôle niveau cuve chlore et acide" at bounding box center [328, 251] width 49 height 15
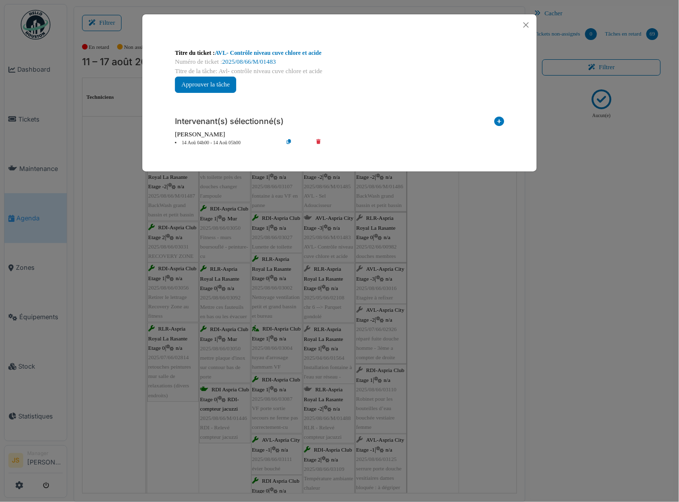
click at [319, 140] on icon at bounding box center [325, 142] width 28 height 7
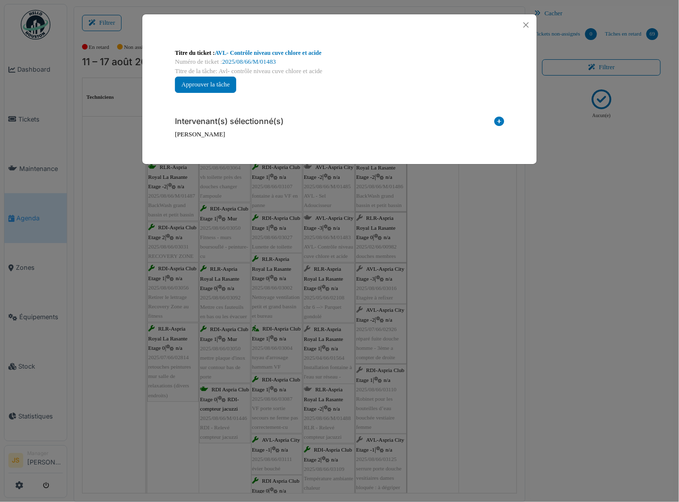
click at [500, 120] on icon at bounding box center [499, 123] width 10 height 13
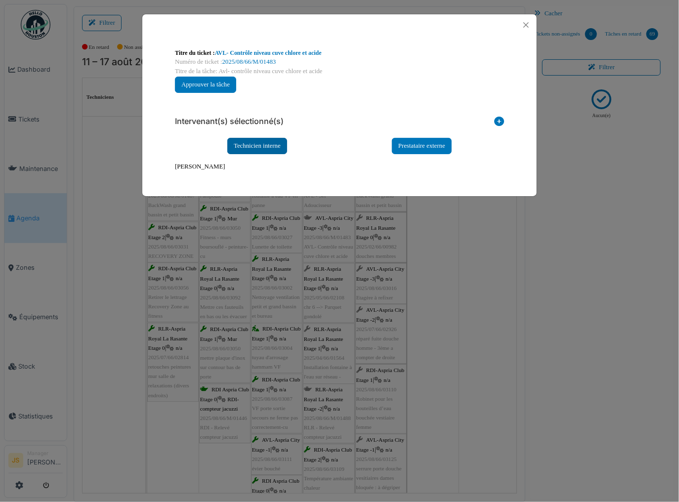
click at [248, 143] on div "Technicien interne" at bounding box center [257, 146] width 60 height 16
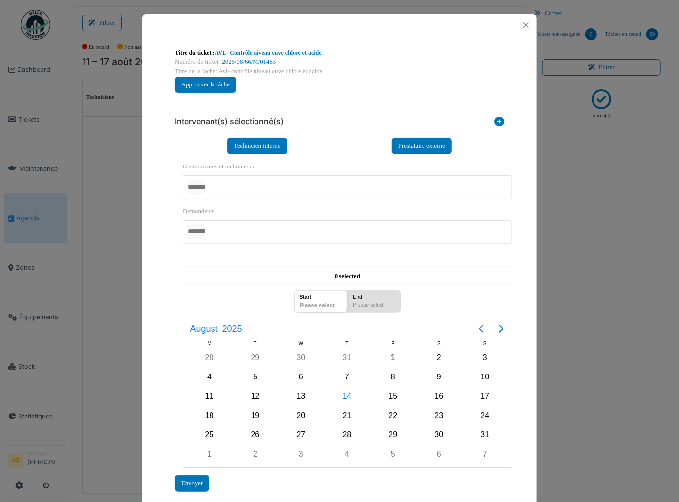
click at [230, 184] on div at bounding box center [347, 186] width 329 height 23
click at [170, 319] on div "**********" at bounding box center [339, 315] width 339 height 322
click at [346, 395] on div "14" at bounding box center [347, 396] width 15 height 15
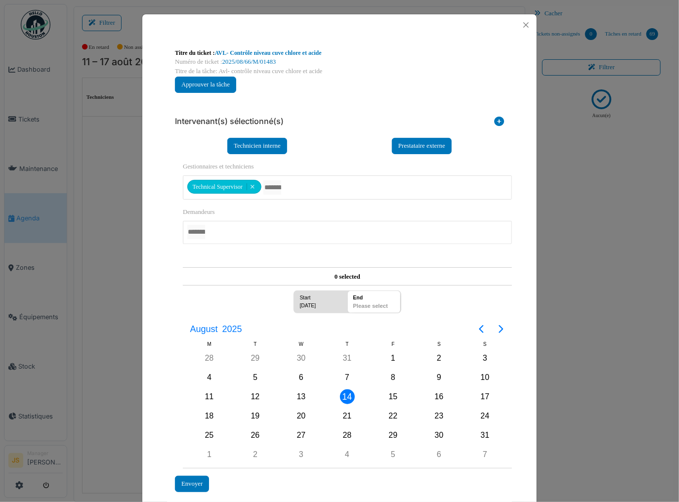
click at [346, 394] on div "14" at bounding box center [347, 396] width 15 height 15
click at [190, 479] on div "Envoyer" at bounding box center [192, 484] width 34 height 16
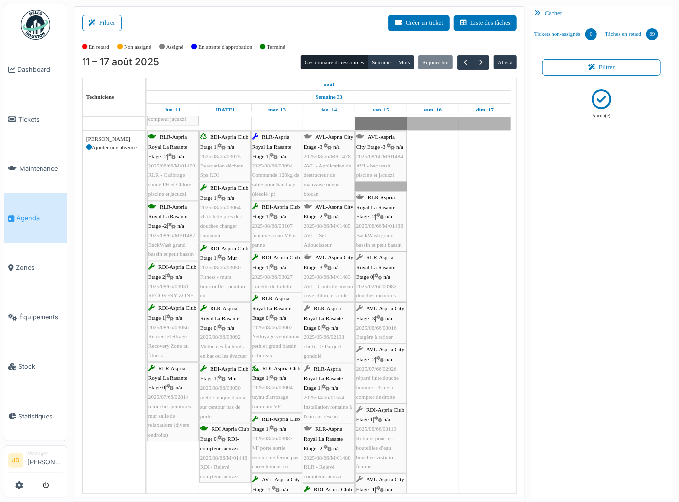
click at [321, 221] on div "AVL-Aspria City Etage -2 | n/a 2025/08/66/M/01485 AVL - Sel Adoucisseur" at bounding box center [329, 225] width 50 height 47
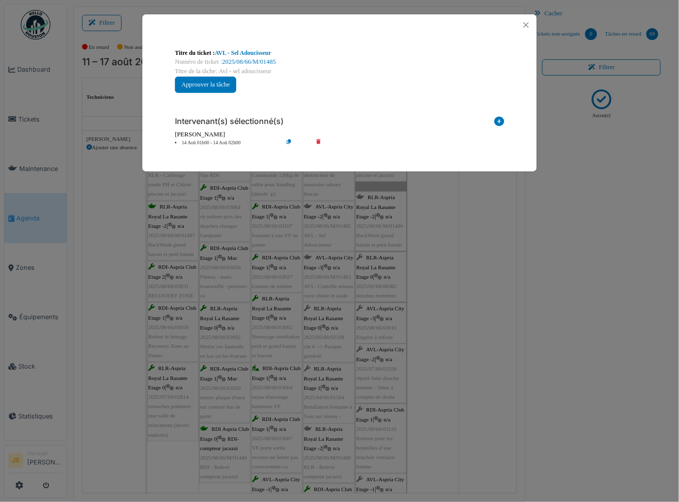
click at [319, 140] on icon at bounding box center [325, 142] width 28 height 7
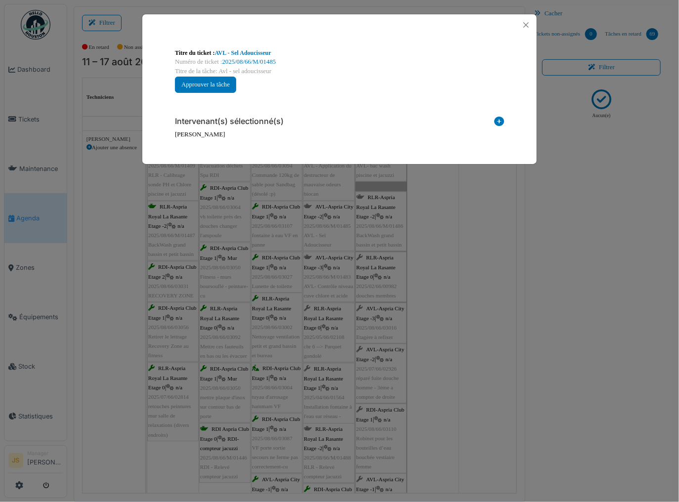
click at [497, 120] on icon at bounding box center [499, 123] width 10 height 13
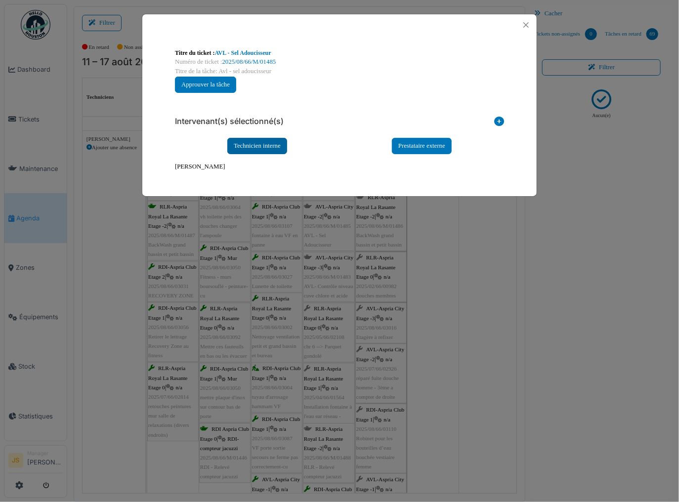
click at [270, 142] on div "Technicien interne" at bounding box center [257, 146] width 60 height 16
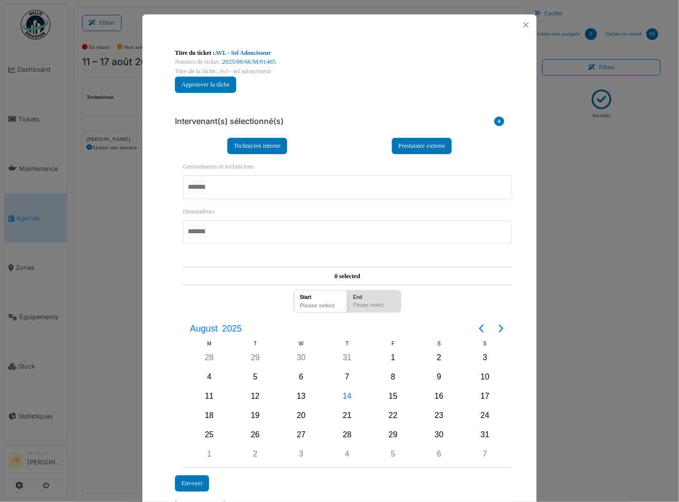
click at [221, 189] on div at bounding box center [347, 186] width 329 height 23
click at [346, 391] on div "14" at bounding box center [347, 396] width 15 height 15
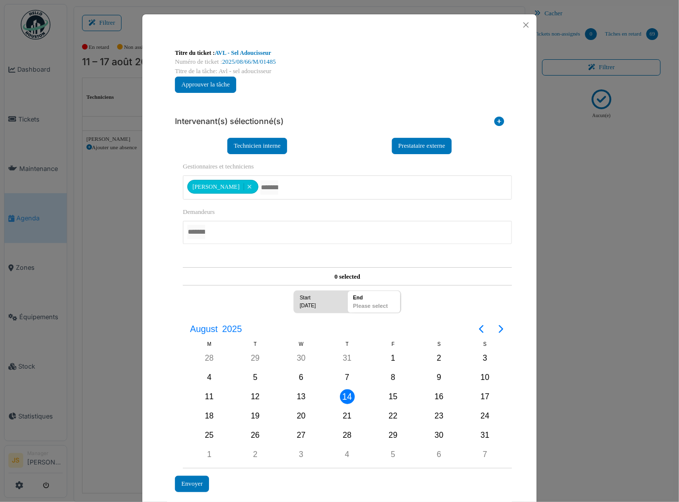
click at [348, 393] on div "14" at bounding box center [347, 396] width 15 height 15
click at [194, 476] on div "Envoyer" at bounding box center [192, 484] width 34 height 16
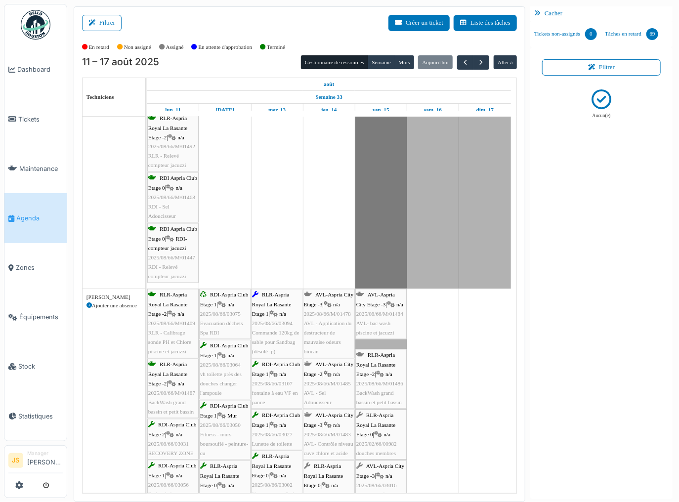
click at [322, 326] on div "AVL-Aspria City Etage -3 | n/a 2025/08/66/M/01478 AVL - Application du destruct…" at bounding box center [329, 323] width 50 height 66
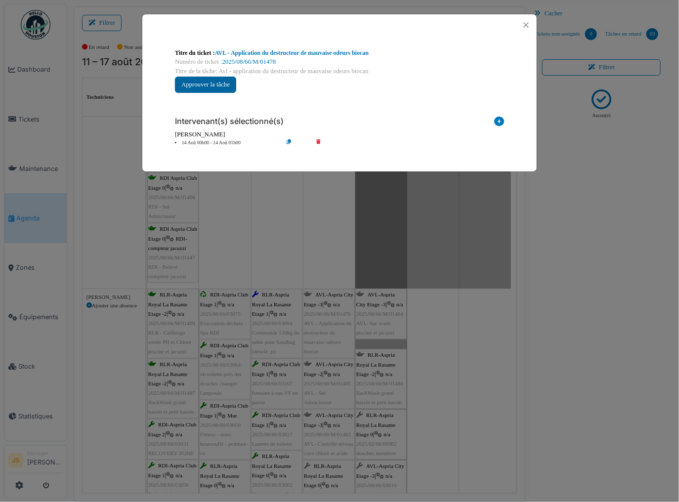
click at [227, 82] on button "Approuver la tâche" at bounding box center [205, 85] width 61 height 16
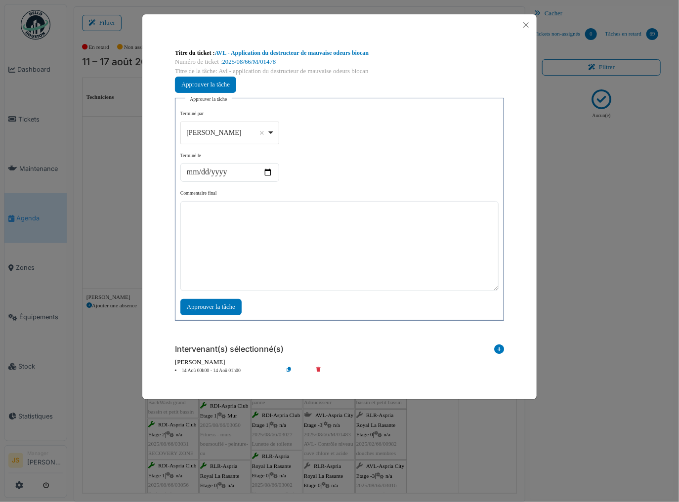
click at [274, 130] on div "[PERSON_NAME] Remove item" at bounding box center [229, 132] width 90 height 14
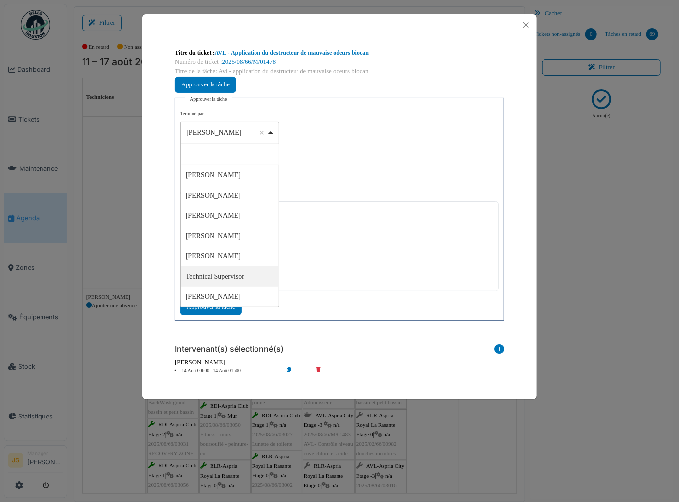
select select "****"
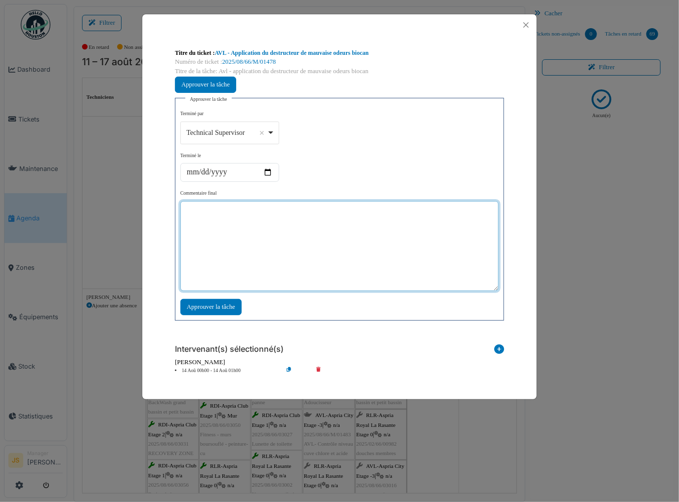
click at [285, 247] on textarea at bounding box center [339, 246] width 318 height 90
type textarea "**"
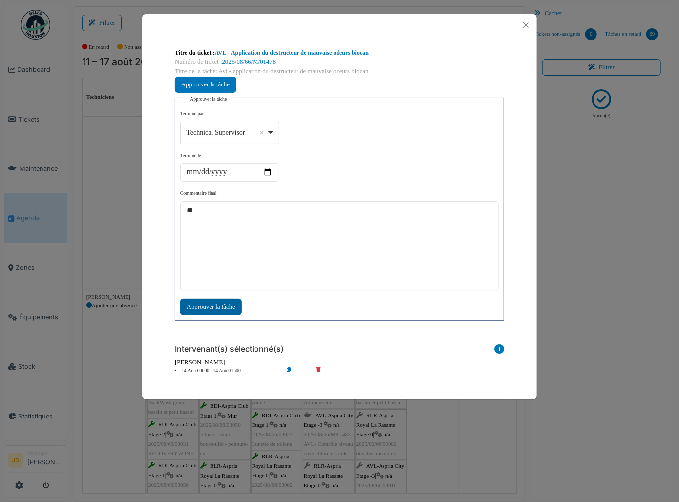
click at [226, 304] on div "Approuver la tâche" at bounding box center [210, 307] width 61 height 16
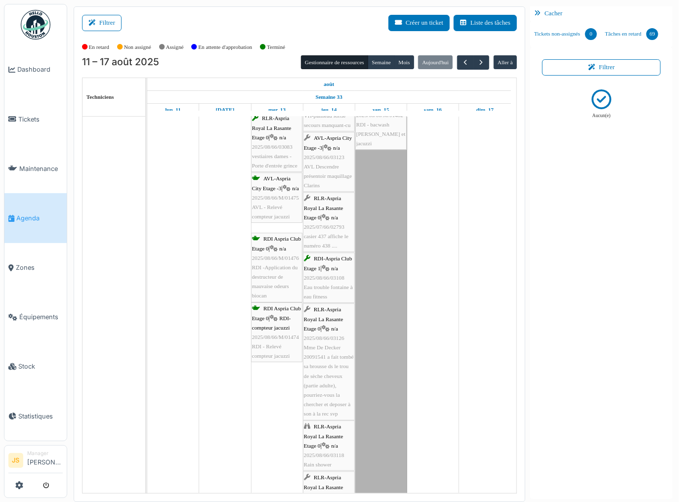
drag, startPoint x: 331, startPoint y: 273, endPoint x: 278, endPoint y: 277, distance: 53.0
click at [147, 277] on div "RLR-Aspria Royal La Rasante Etage -2 | n/a 2025/08/66/M/01409 RLR - Calibrage s…" at bounding box center [147, 188] width 0 height 1021
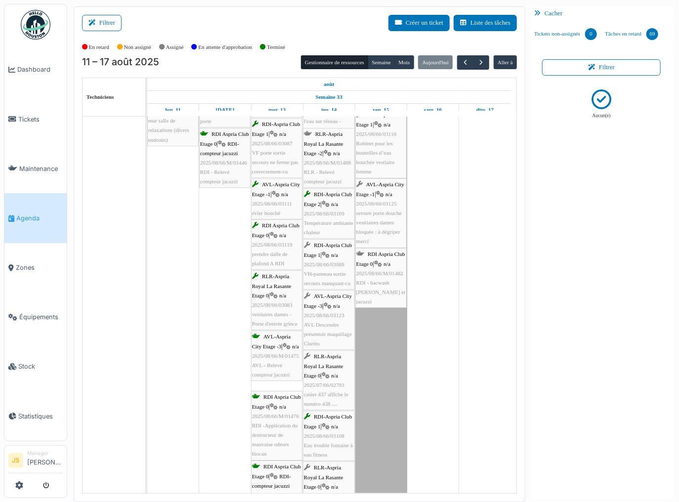
drag, startPoint x: 326, startPoint y: 216, endPoint x: 279, endPoint y: 214, distance: 47.0
click at [147, 214] on div "RLR-Aspria Royal La Rasante Etage -2 | n/a 2025/08/66/M/01409 RLR - Calibrage s…" at bounding box center [147, 346] width 0 height 1021
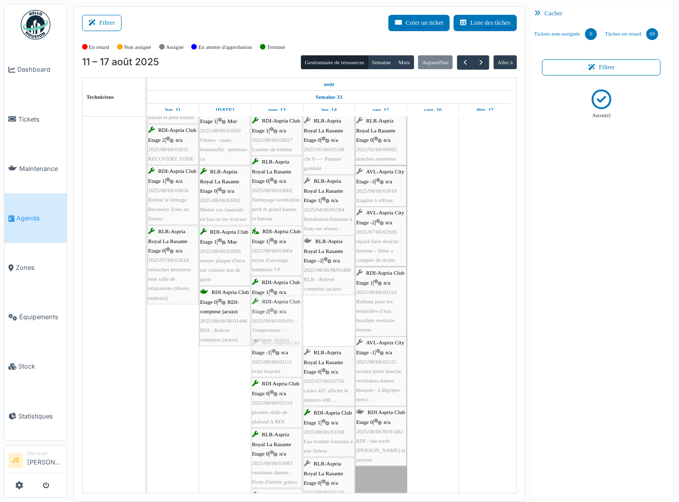
drag, startPoint x: 323, startPoint y: 322, endPoint x: 264, endPoint y: 322, distance: 58.3
click at [147, 322] on div "RLR-Aspria Royal La Rasante Etage -2 | n/a 2025/08/66/M/01409 RLR - Calibrage s…" at bounding box center [147, 423] width 0 height 859
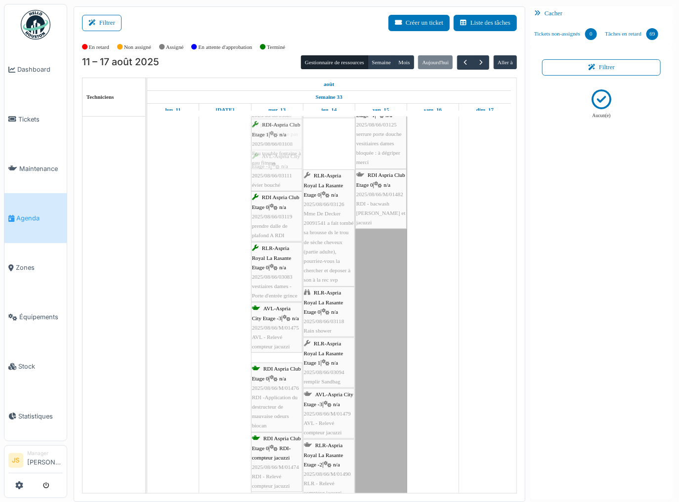
drag, startPoint x: 324, startPoint y: 150, endPoint x: 270, endPoint y: 146, distance: 54.5
click at [147, 146] on div "RLR-Aspria Royal La Rasante Etage -2 | n/a 2025/08/66/M/01409 RLR - Calibrage s…" at bounding box center [147, 161] width 0 height 808
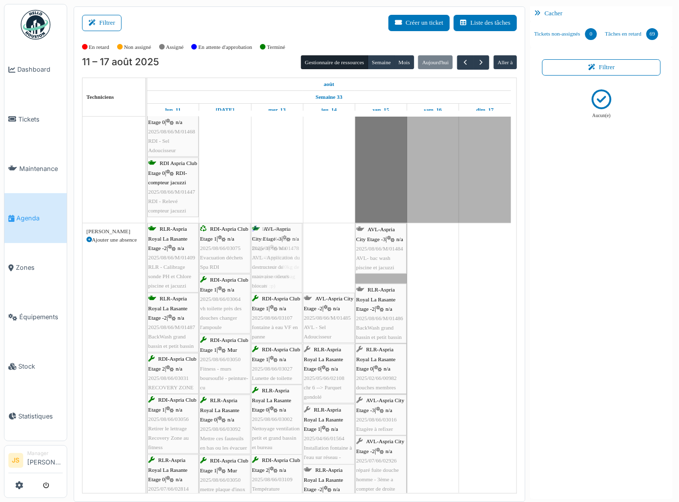
drag, startPoint x: 335, startPoint y: 259, endPoint x: 300, endPoint y: 258, distance: 34.6
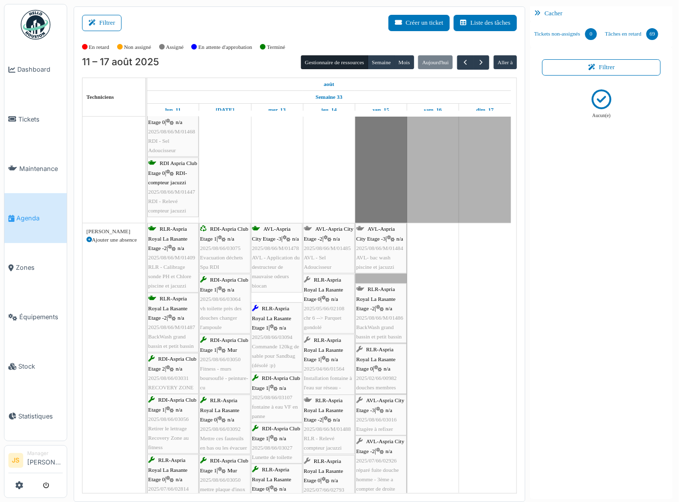
click at [382, 264] on span "AVL- bac wash piscine et jacuzzi" at bounding box center [375, 262] width 38 height 15
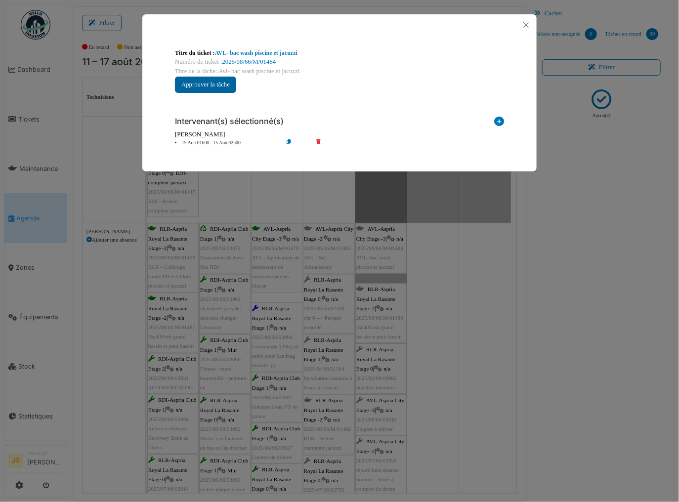
click at [217, 88] on button "Approuver la tâche" at bounding box center [205, 85] width 61 height 16
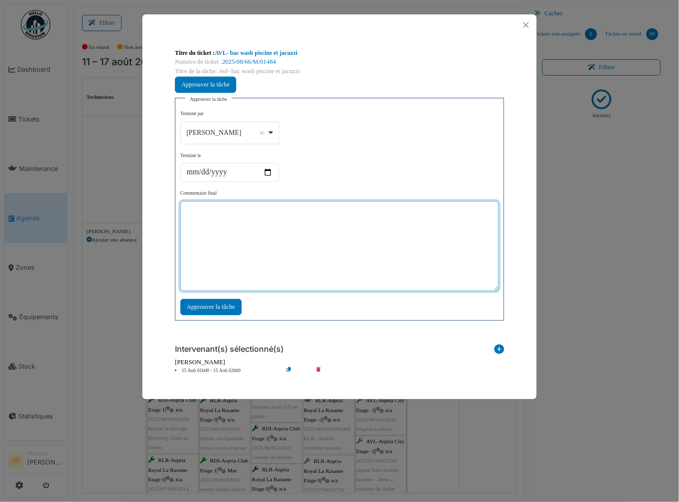
click at [265, 225] on textarea at bounding box center [339, 246] width 318 height 90
click at [268, 132] on div "[PERSON_NAME] Remove item" at bounding box center [229, 132] width 90 height 14
type textarea "**"
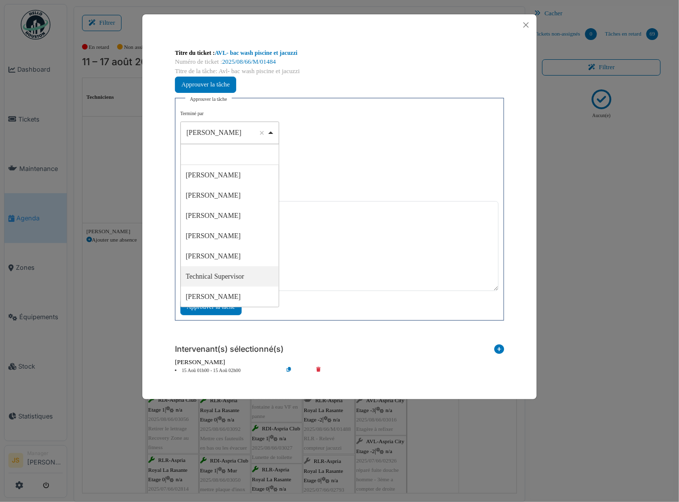
select select "****"
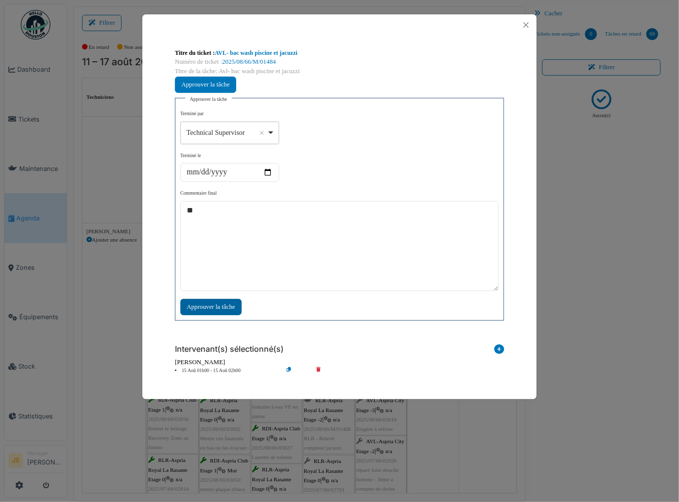
click at [237, 307] on div "Approuver la tâche" at bounding box center [210, 307] width 61 height 16
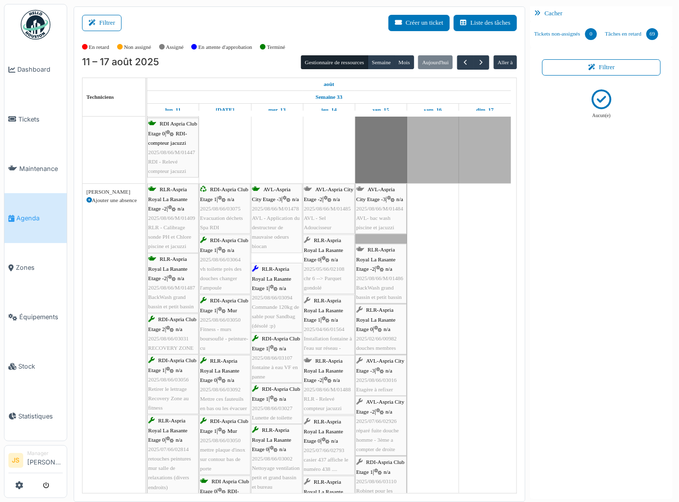
click at [388, 280] on span "2025/08/66/M/01486" at bounding box center [379, 279] width 47 height 6
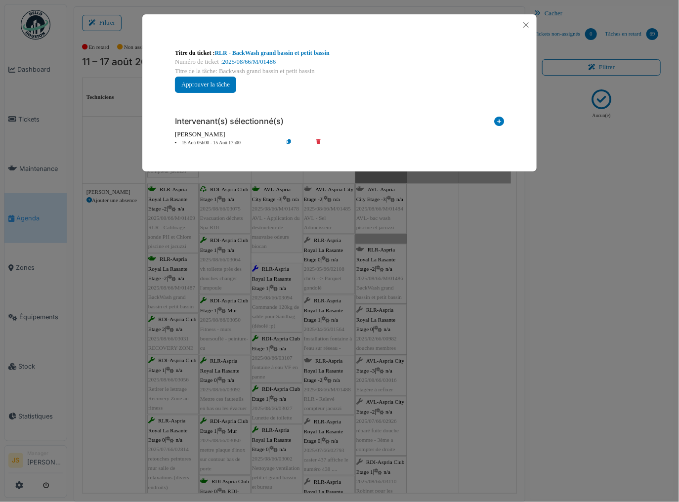
click at [319, 141] on icon at bounding box center [325, 142] width 28 height 7
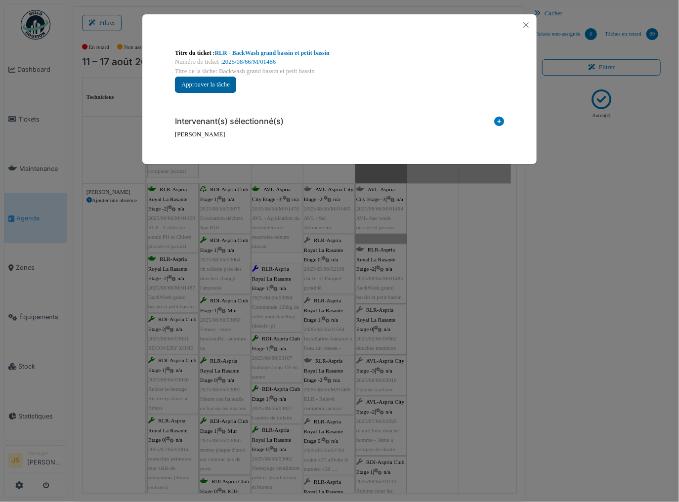
click at [224, 84] on button "Approuver la tâche" at bounding box center [205, 85] width 61 height 16
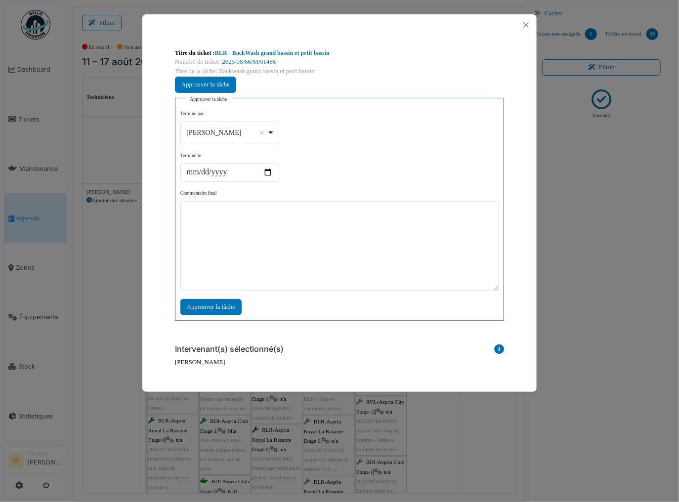
click at [273, 132] on div "[PERSON_NAME] Remove item" at bounding box center [229, 132] width 90 height 14
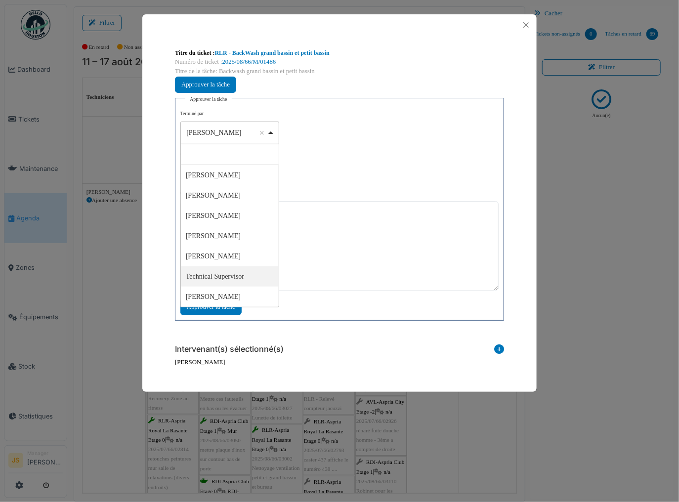
select select "****"
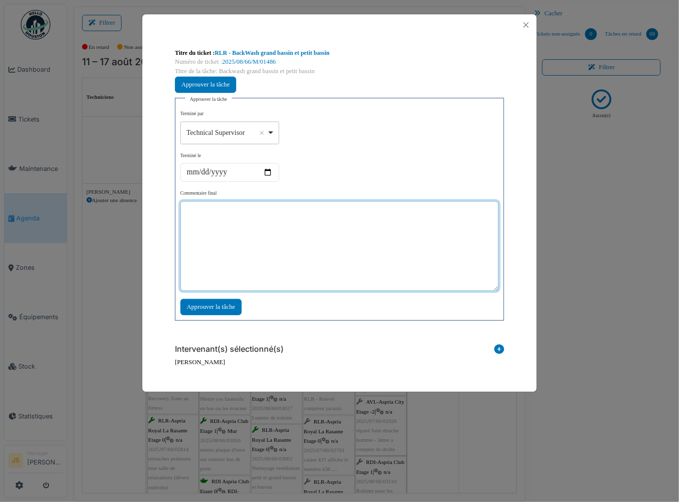
click at [263, 249] on textarea at bounding box center [339, 246] width 318 height 90
type textarea "**"
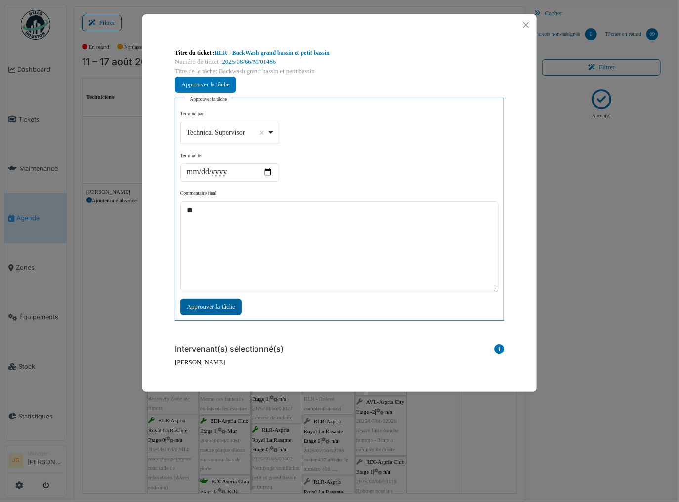
click at [204, 309] on div "Approuver la tâche" at bounding box center [210, 307] width 61 height 16
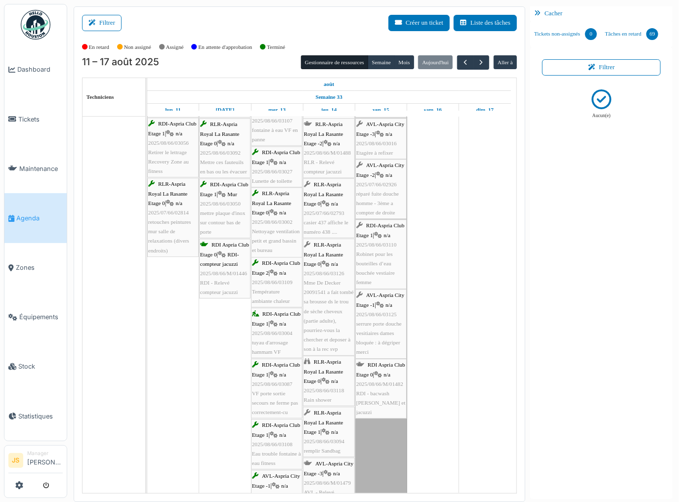
click at [376, 385] on span "2025/08/66/M/01482" at bounding box center [379, 384] width 47 height 6
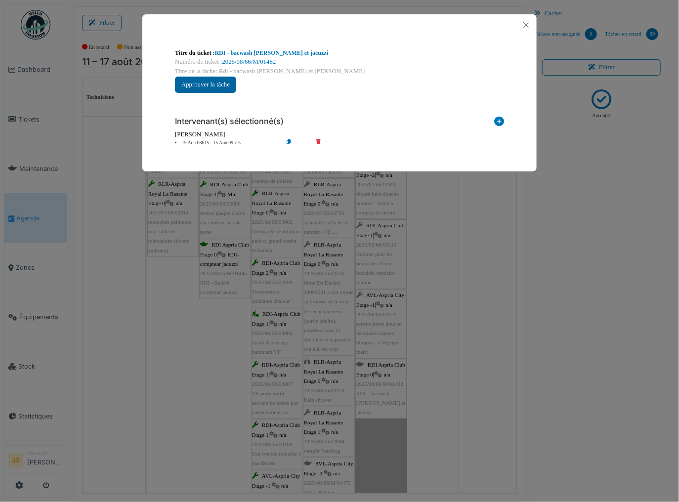
click at [223, 89] on button "Approuver la tâche" at bounding box center [205, 85] width 61 height 16
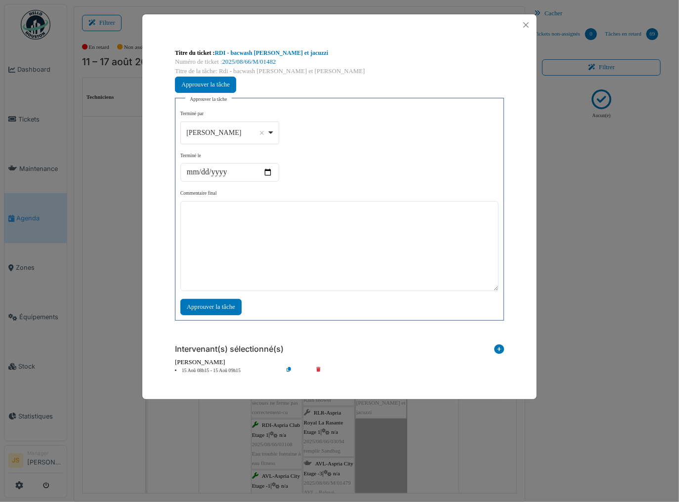
click at [269, 130] on div "[PERSON_NAME] Remove item" at bounding box center [229, 132] width 90 height 14
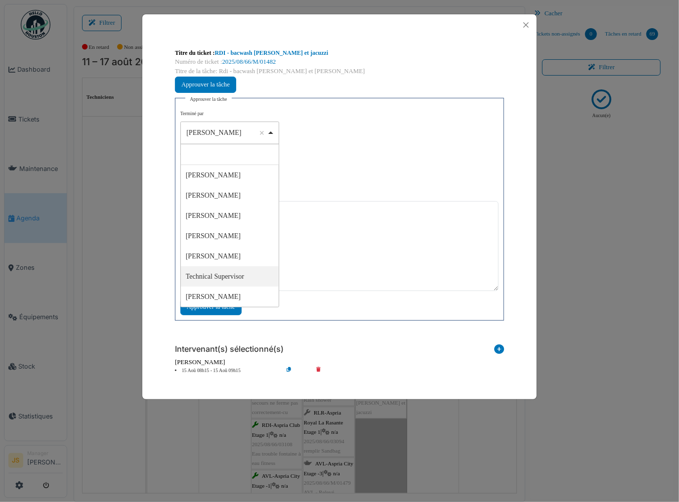
select select "****"
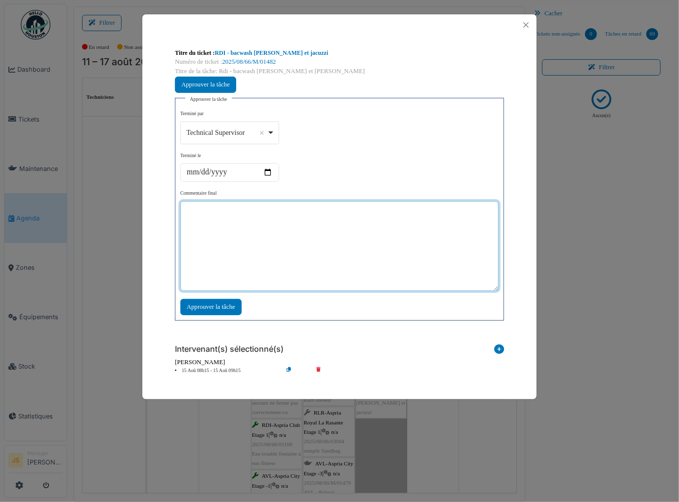
click at [264, 252] on textarea at bounding box center [339, 246] width 318 height 90
type textarea "**"
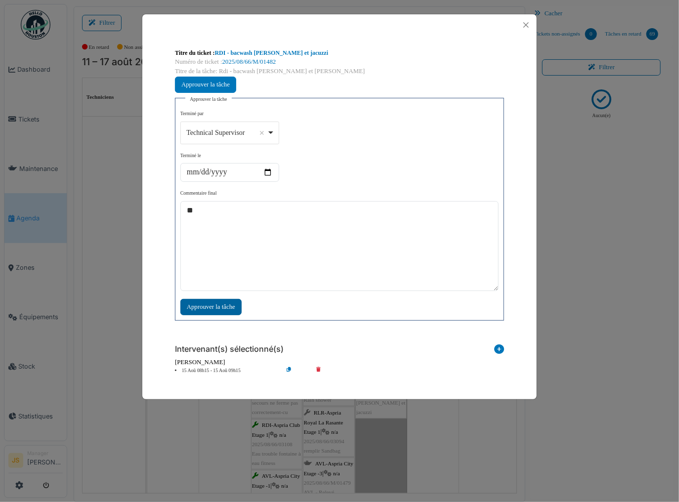
click at [226, 304] on div "Approuver la tâche" at bounding box center [210, 307] width 61 height 16
